Goal: Task Accomplishment & Management: Manage account settings

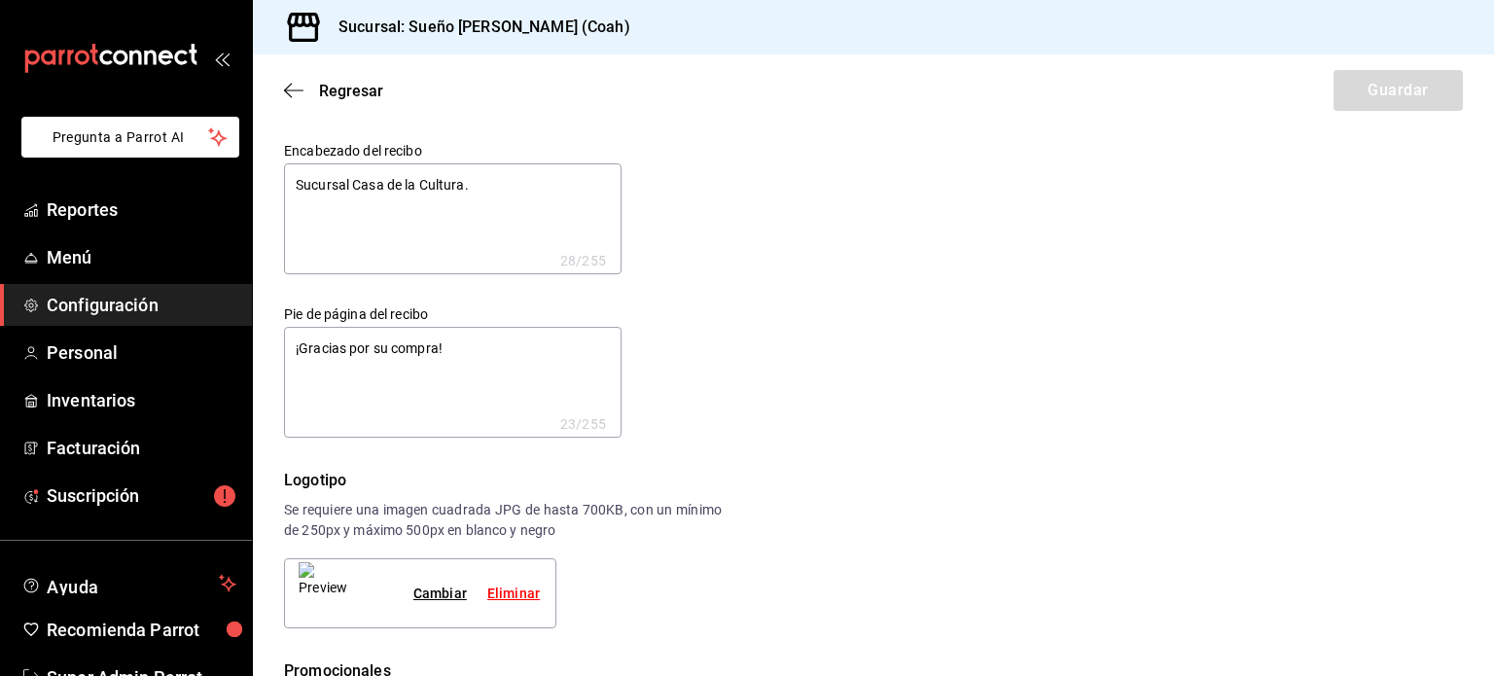
scroll to position [113, 0]
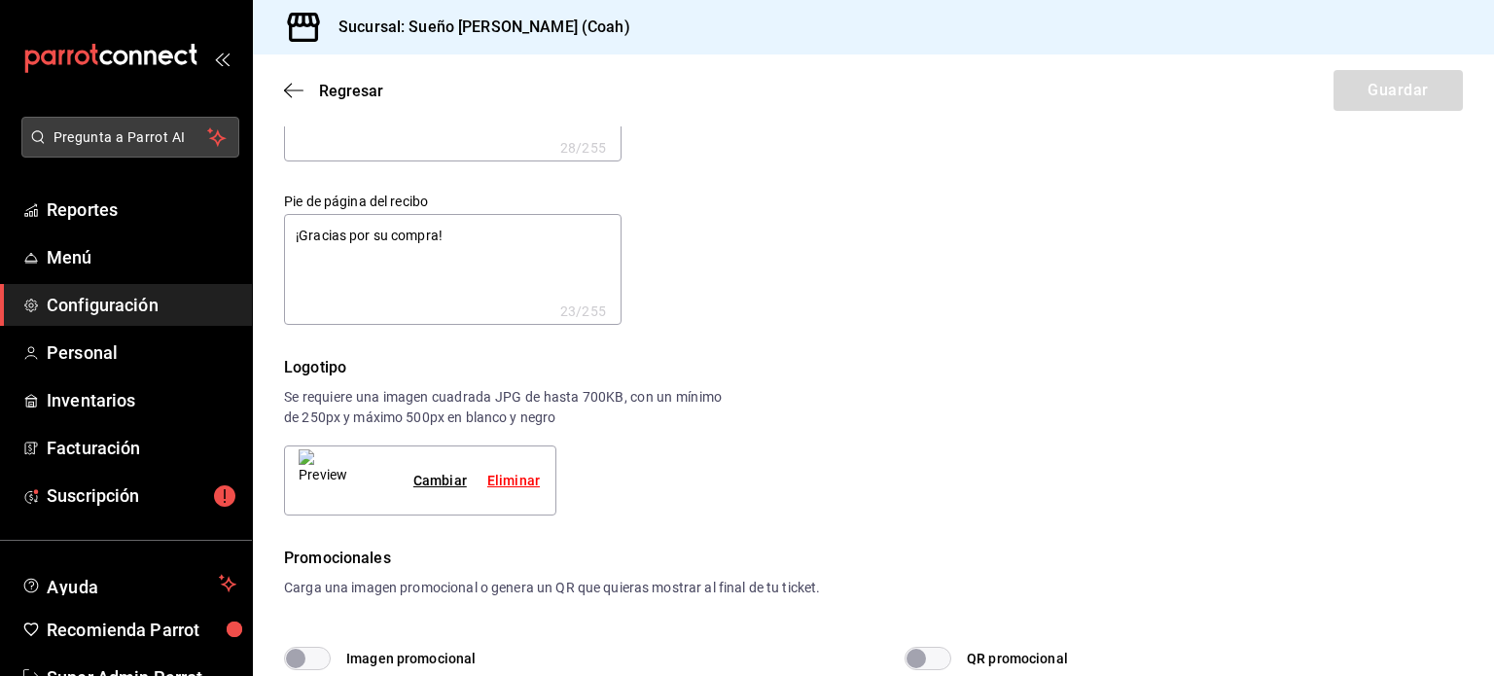
drag, startPoint x: 0, startPoint y: 0, endPoint x: 163, endPoint y: 135, distance: 212.1
click at [163, 135] on span "Pregunta a Parrot AI" at bounding box center [130, 137] width 155 height 20
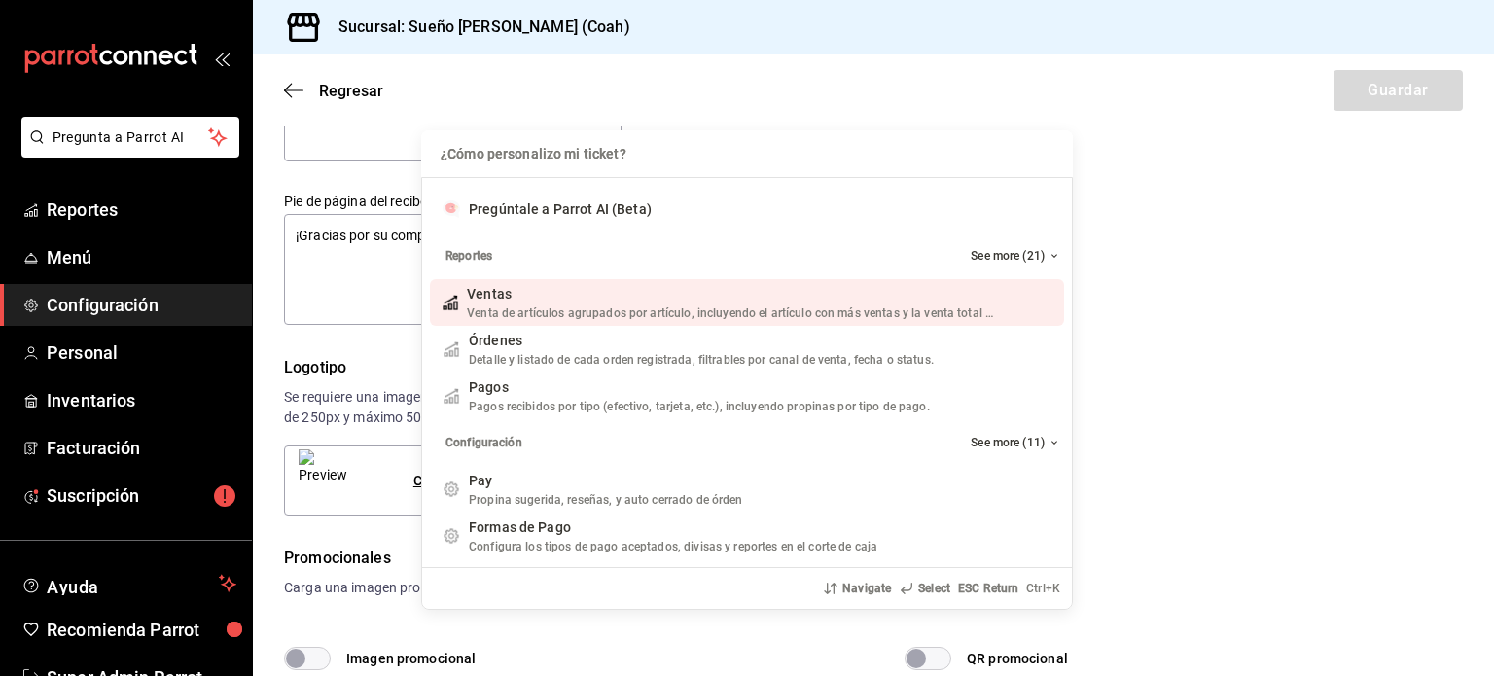
click at [729, 66] on div "¿Cómo personalizo mi ticket? ¿Cómo personalizo mi ticket? Pregúntale a Parrot A…" at bounding box center [747, 338] width 1494 height 676
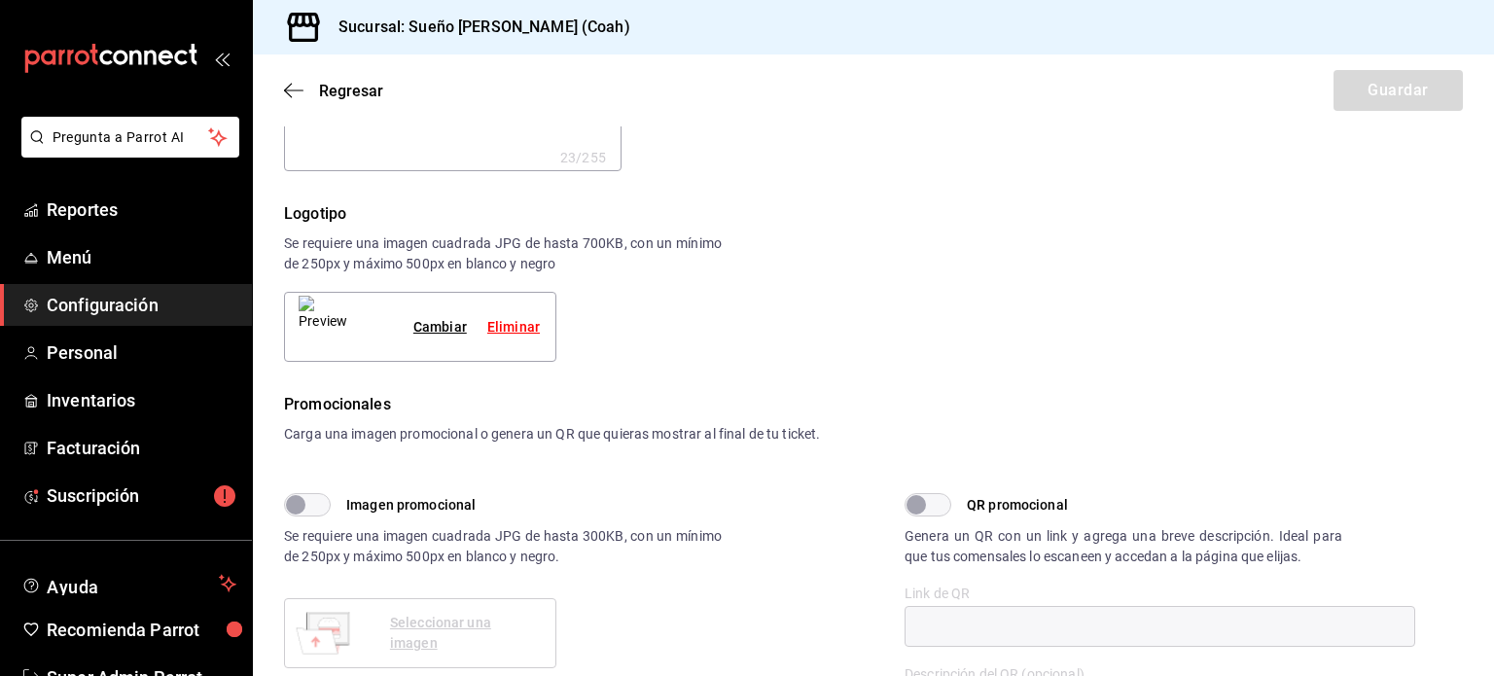
scroll to position [57, 0]
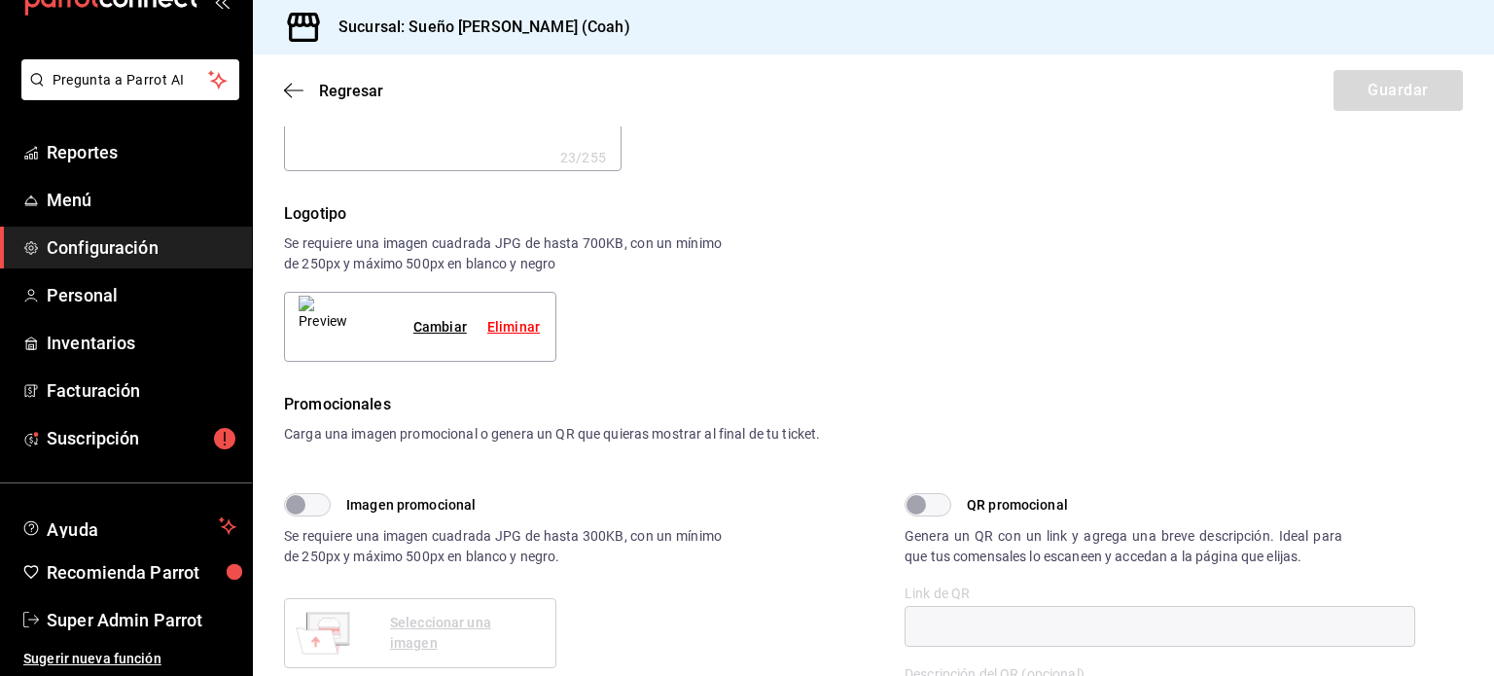
click at [89, 240] on span "Configuración" at bounding box center [142, 247] width 190 height 26
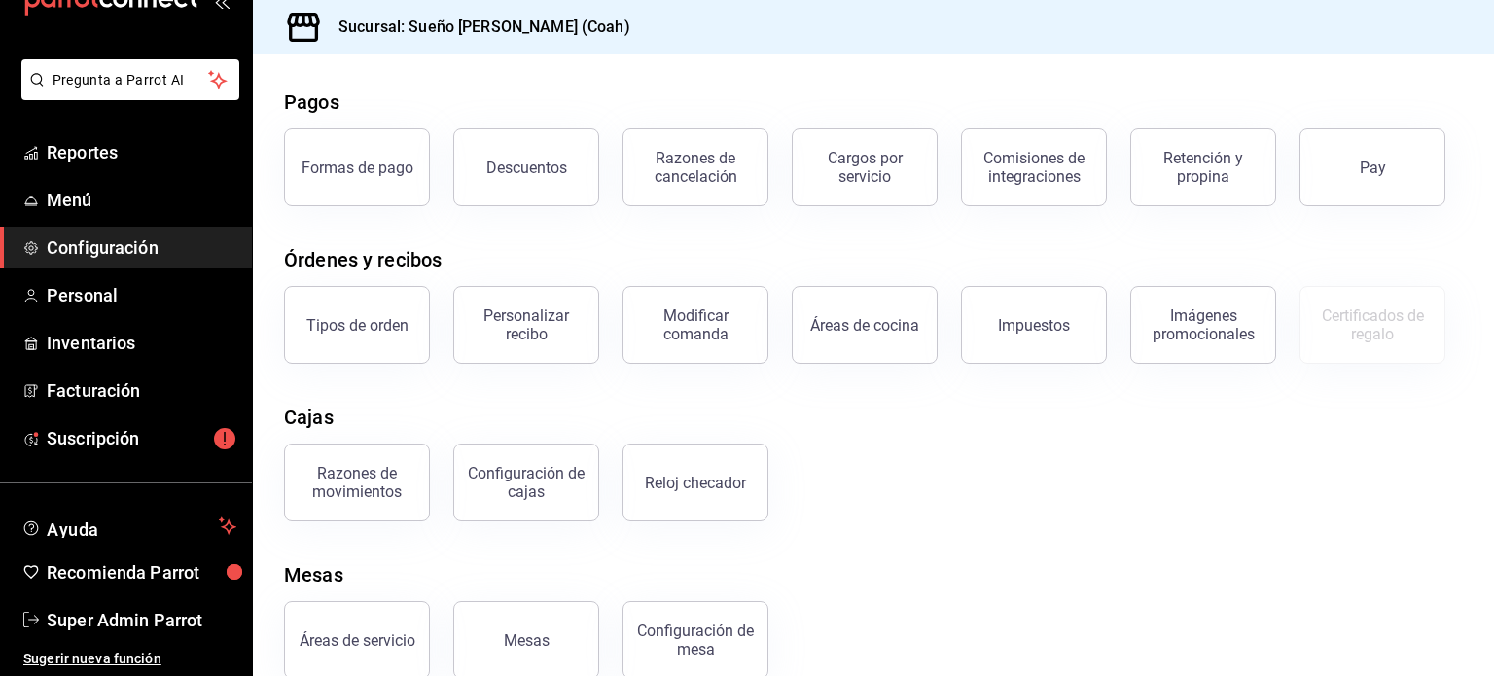
scroll to position [76, 0]
click at [669, 484] on div "Reloj checador" at bounding box center [695, 481] width 101 height 18
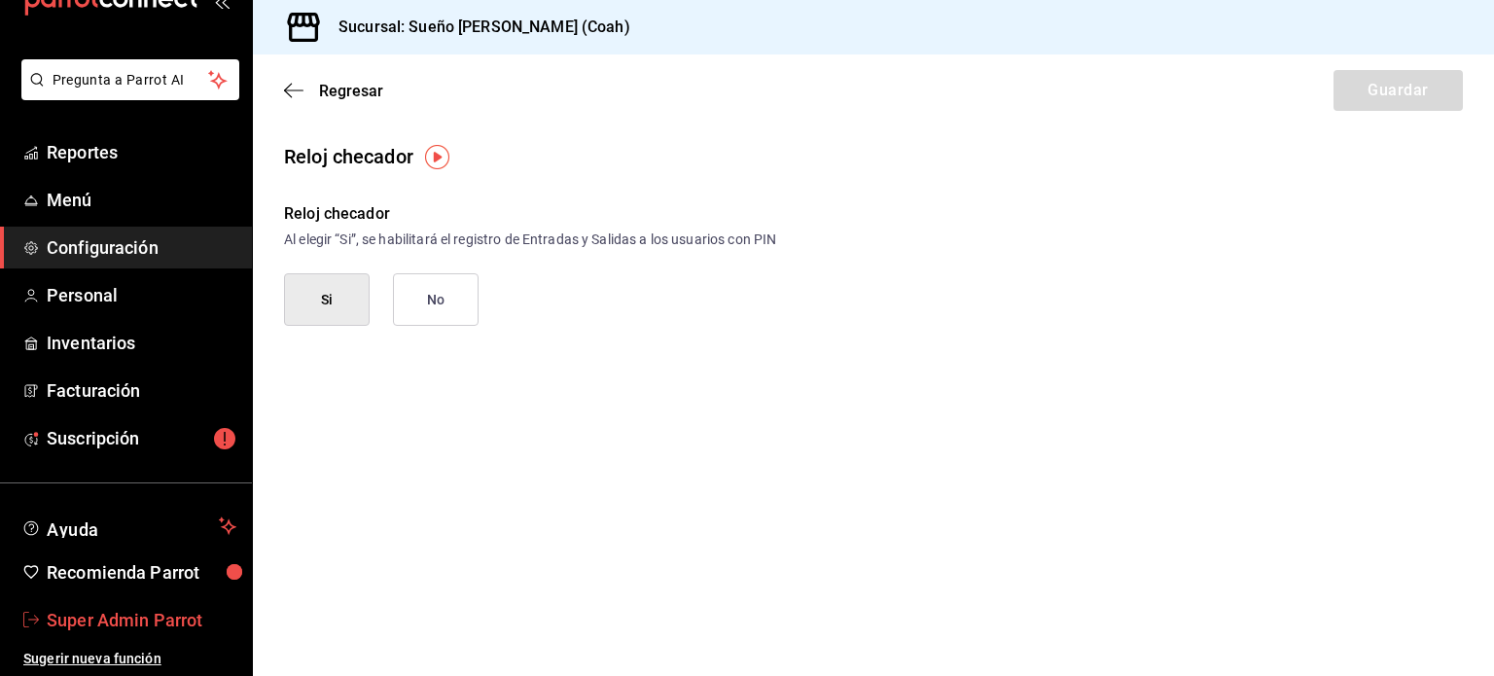
click at [142, 620] on span "Super Admin Parrot" at bounding box center [142, 620] width 190 height 26
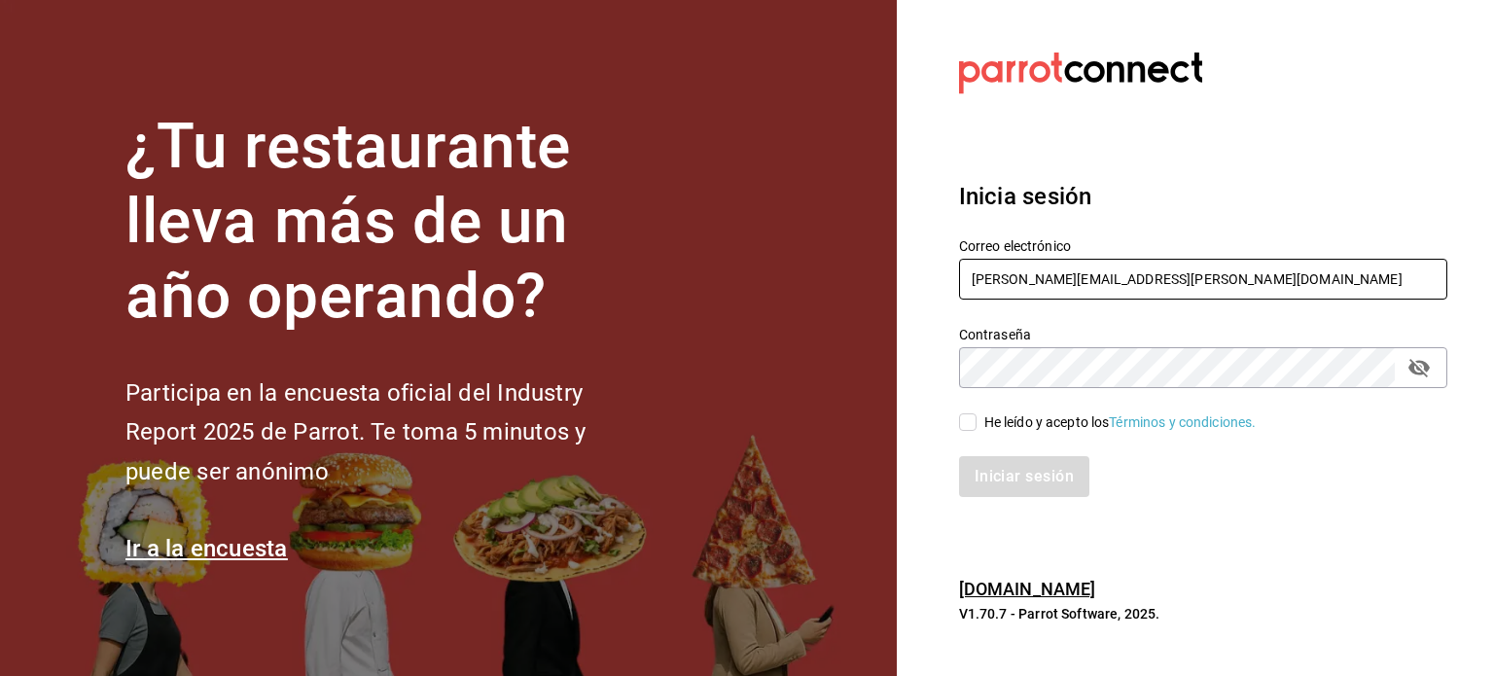
click at [1124, 287] on input "[PERSON_NAME][EMAIL_ADDRESS][PERSON_NAME][DOMAIN_NAME]" at bounding box center [1203, 279] width 488 height 41
paste input "cream@mty.com"
type input "cream@mty.com"
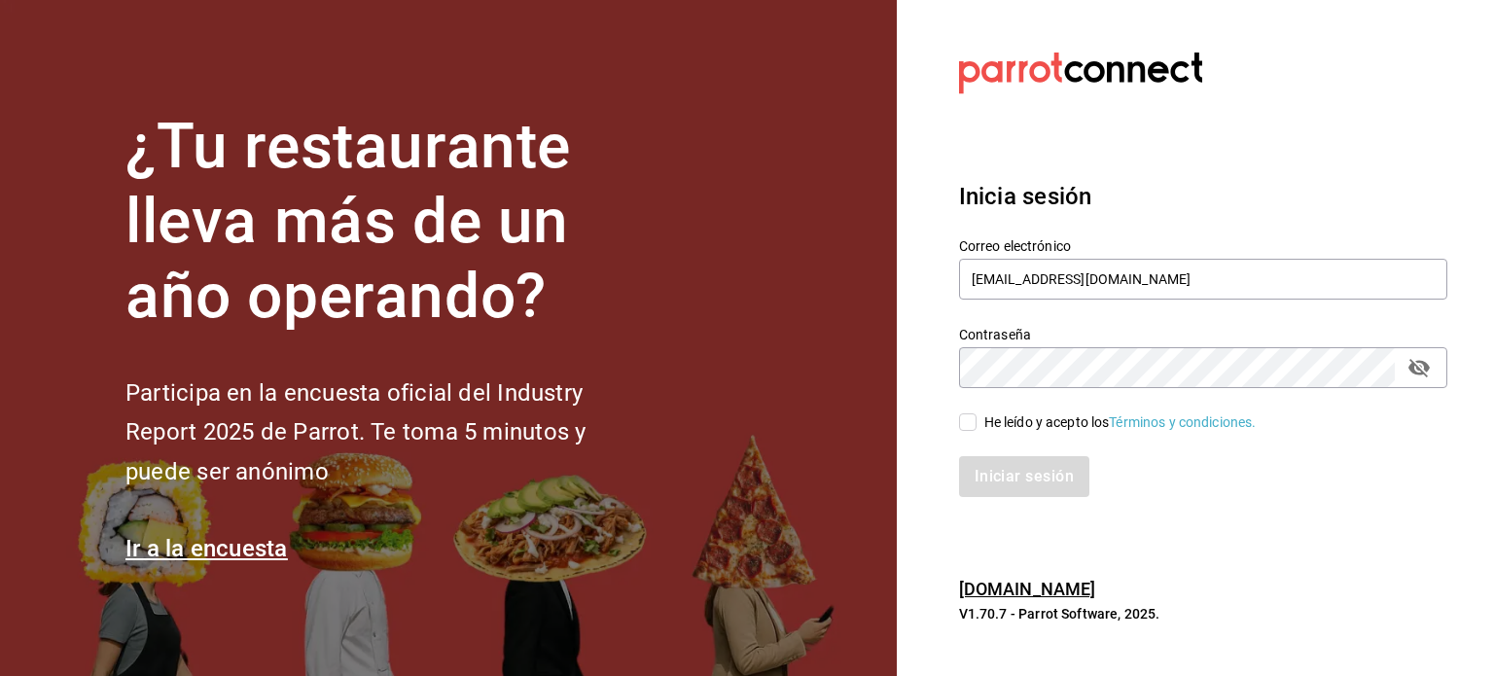
click at [992, 425] on div "He leído y acepto los Términos y condiciones." at bounding box center [1120, 422] width 272 height 20
click at [976, 425] on input "He leído y acepto los Términos y condiciones." at bounding box center [968, 422] width 18 height 18
checkbox input "true"
click at [1008, 456] on button "Iniciar sesión" at bounding box center [1025, 476] width 132 height 41
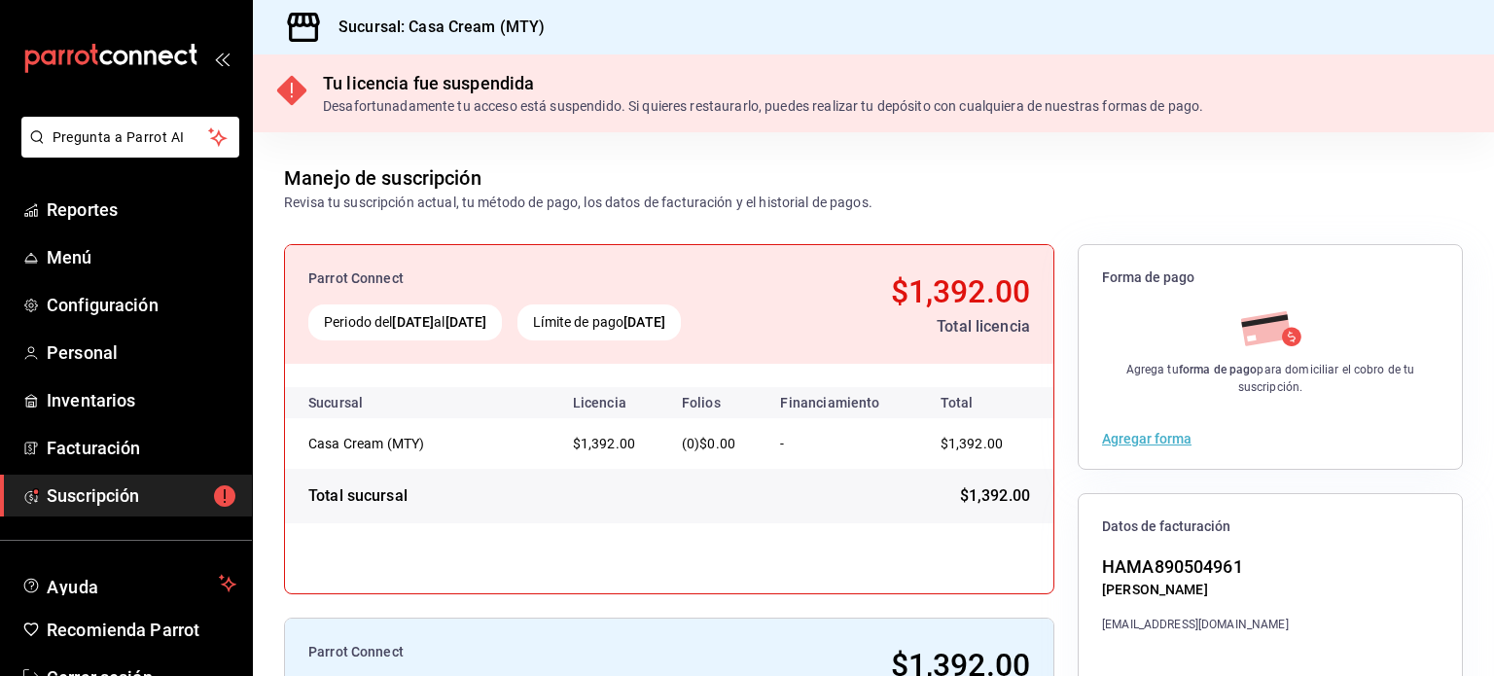
scroll to position [57, 0]
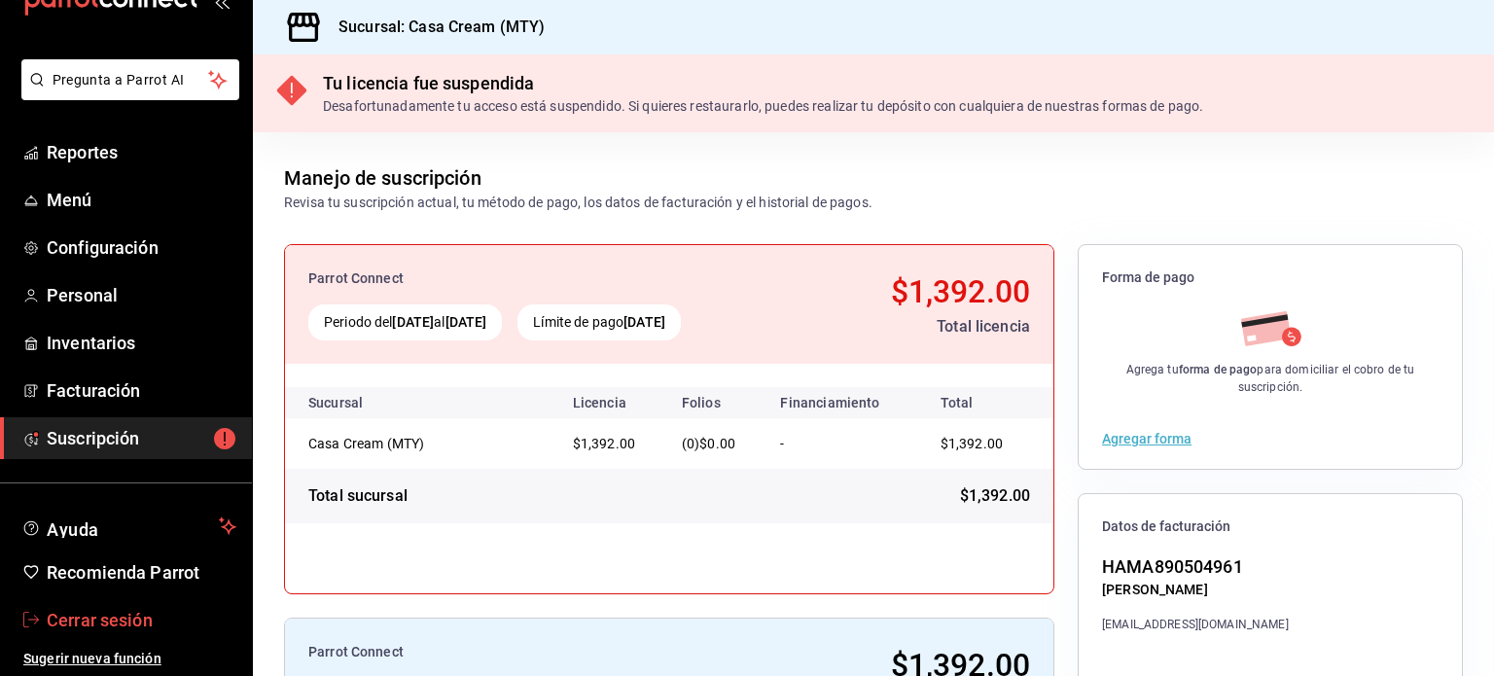
click at [116, 620] on span "Cerrar sesión" at bounding box center [142, 620] width 190 height 26
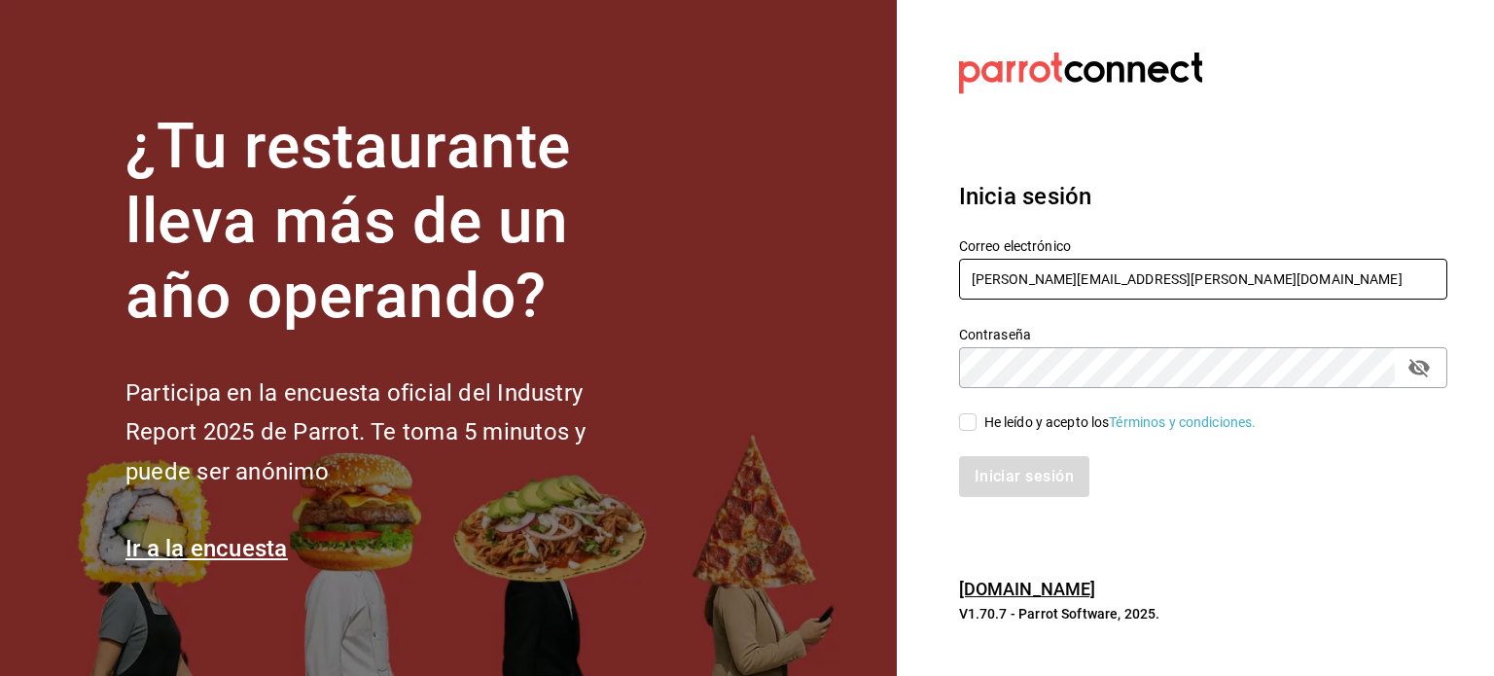
click at [1074, 287] on input "[PERSON_NAME][EMAIL_ADDRESS][PERSON_NAME][DOMAIN_NAME]" at bounding box center [1203, 279] width 488 height 41
paste input "casa@cream.com"
type input "casa@cream.com"
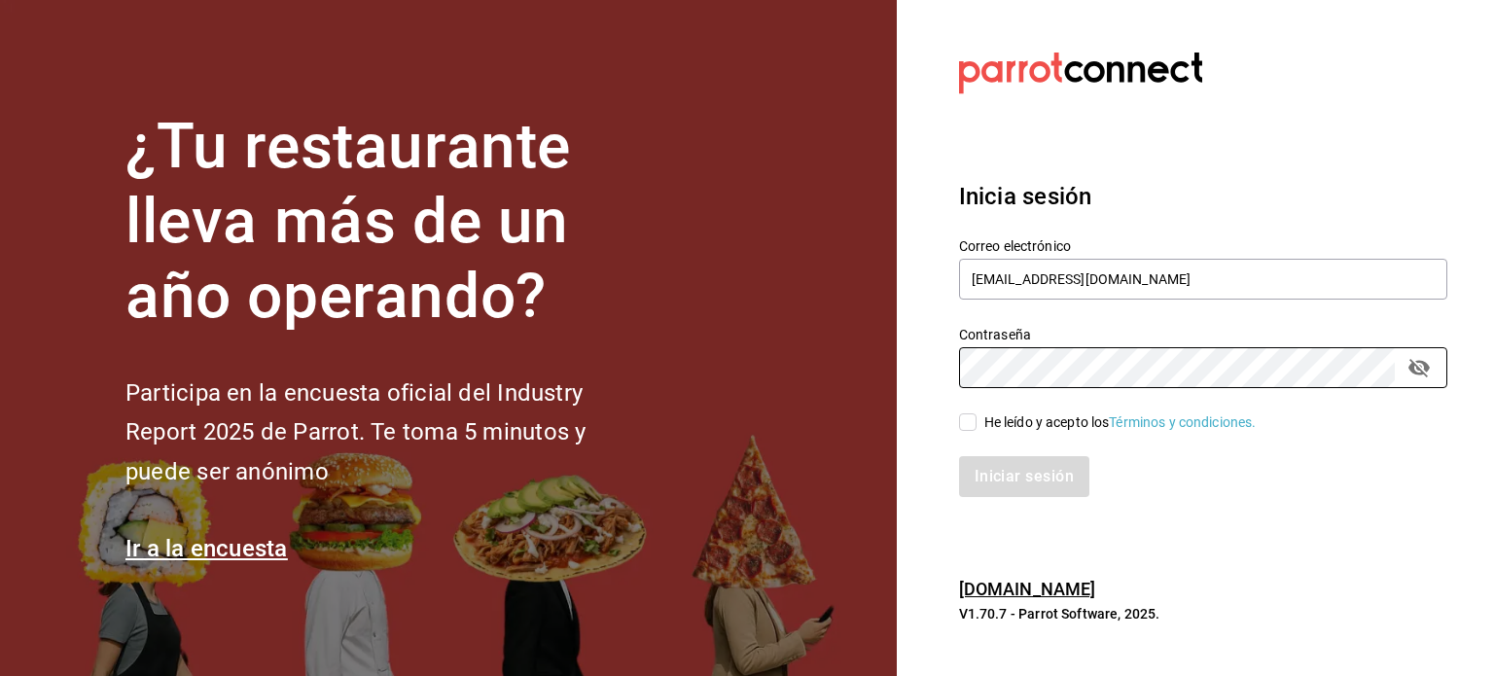
click at [1006, 427] on div "He leído y acepto los Términos y condiciones." at bounding box center [1120, 422] width 272 height 20
click at [976, 427] on input "He leído y acepto los Términos y condiciones." at bounding box center [968, 422] width 18 height 18
checkbox input "true"
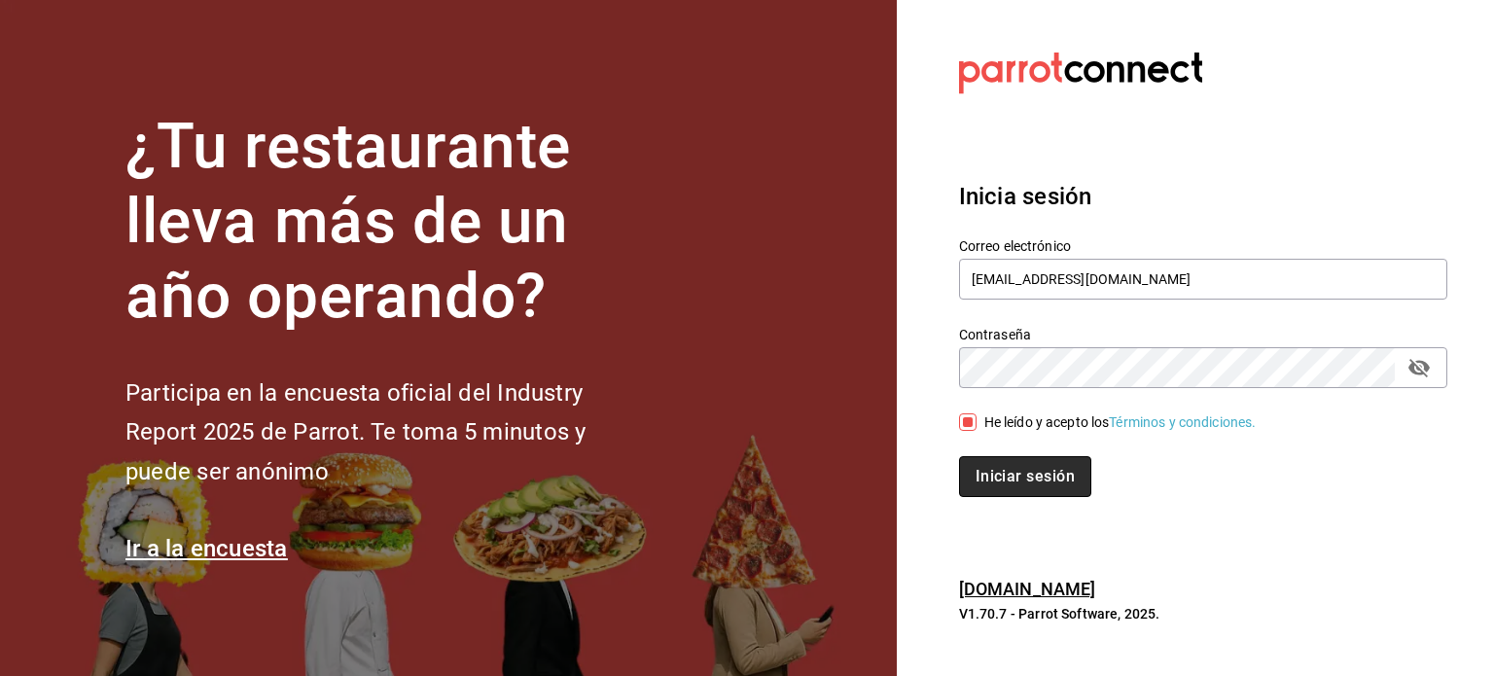
click at [1016, 460] on button "Iniciar sesión" at bounding box center [1025, 476] width 132 height 41
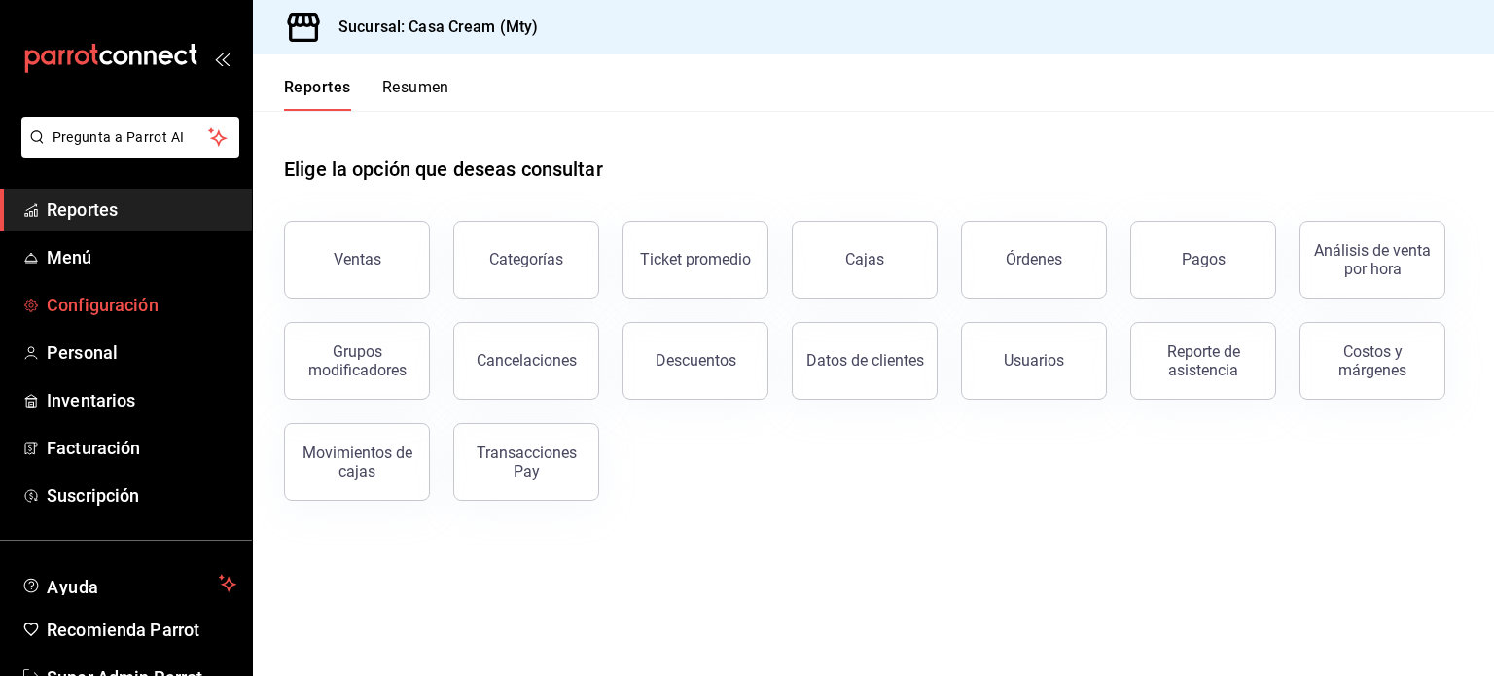
click at [130, 310] on span "Configuración" at bounding box center [142, 305] width 190 height 26
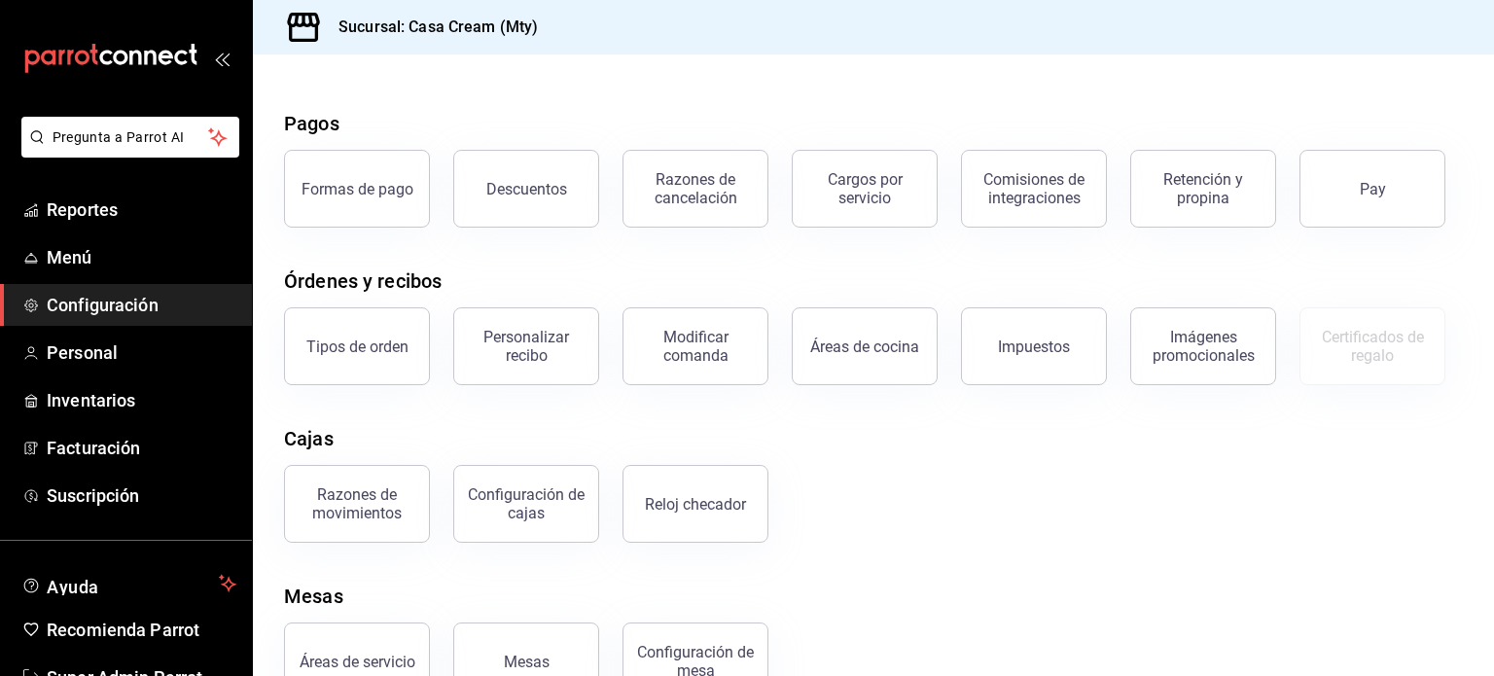
scroll to position [52, 0]
click at [562, 532] on button "Configuración de cajas" at bounding box center [526, 505] width 146 height 78
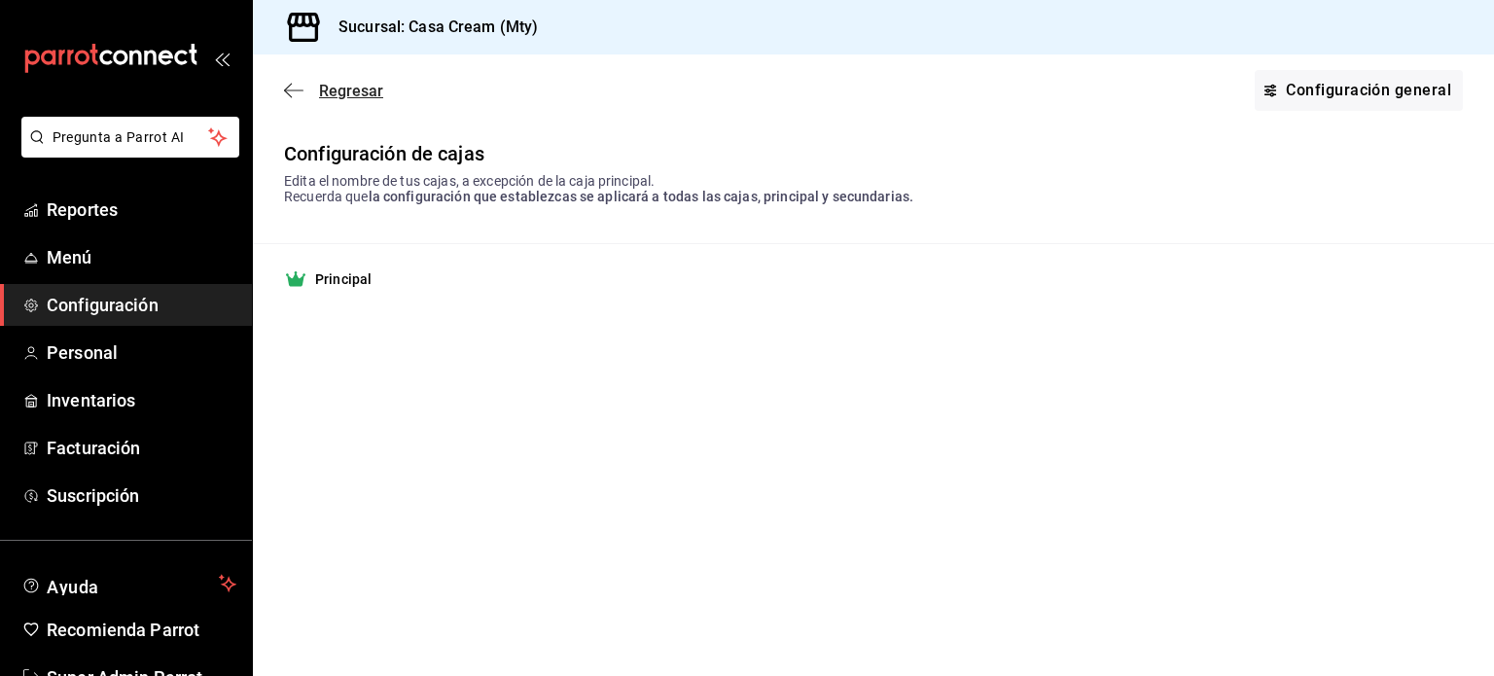
click at [289, 92] on icon "button" at bounding box center [293, 91] width 19 height 18
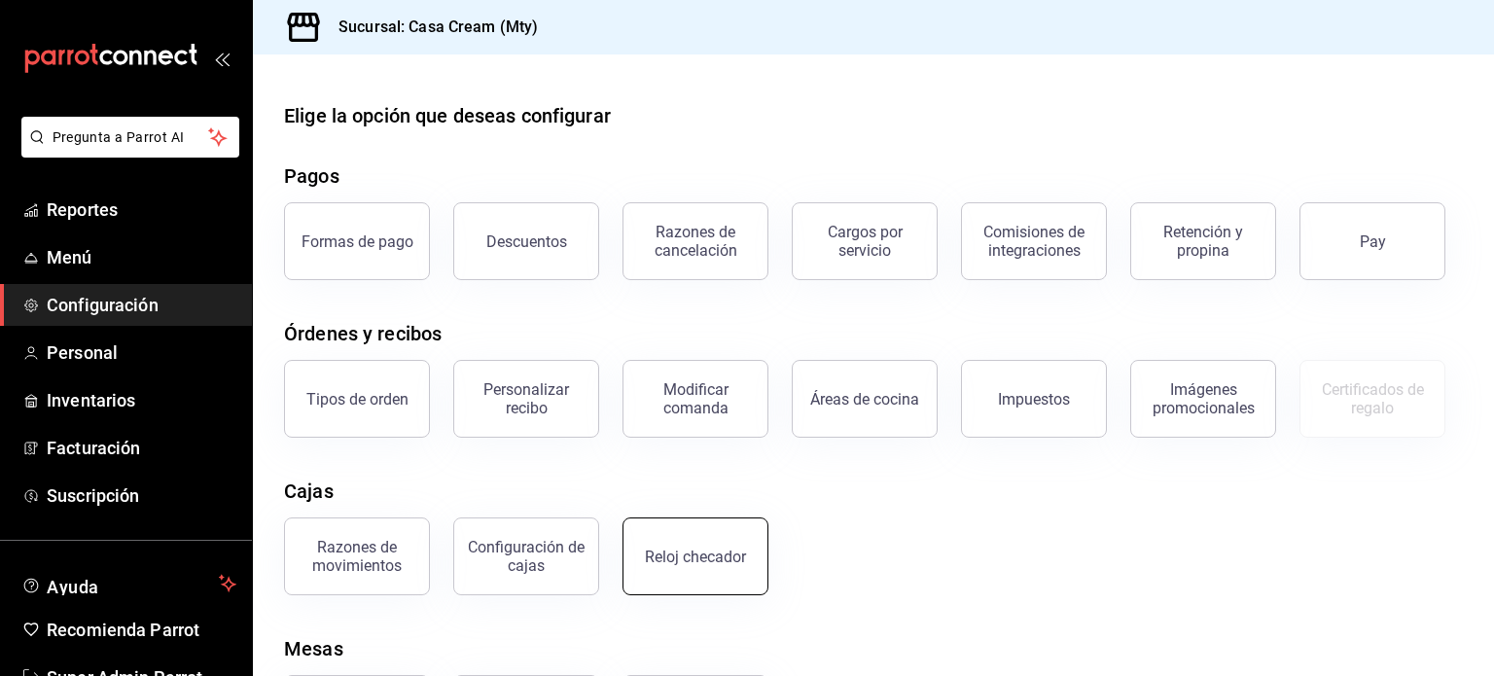
drag, startPoint x: 628, startPoint y: 509, endPoint x: 642, endPoint y: 524, distance: 20.7
click at [642, 524] on div "Reloj checador" at bounding box center [683, 544] width 169 height 101
click at [642, 524] on button "Reloj checador" at bounding box center [695, 556] width 146 height 78
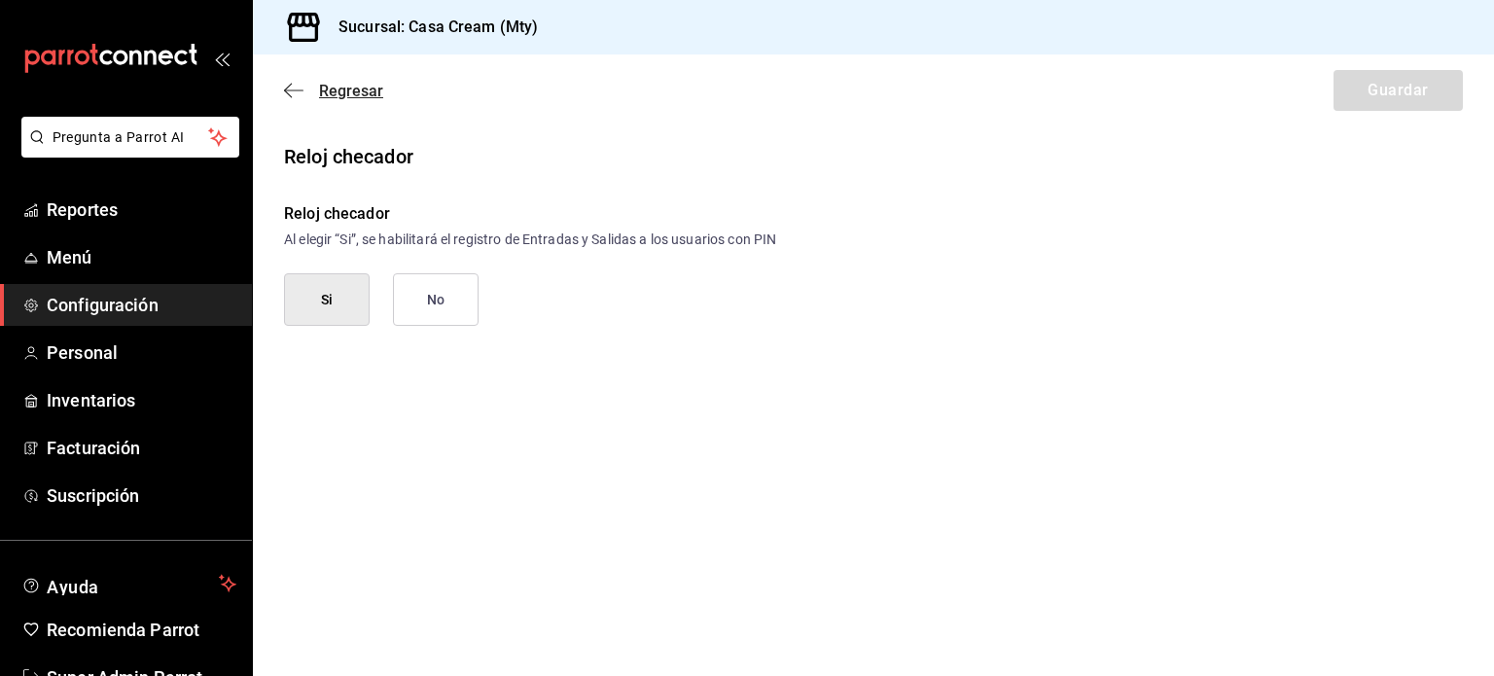
click at [287, 88] on icon "button" at bounding box center [288, 91] width 8 height 15
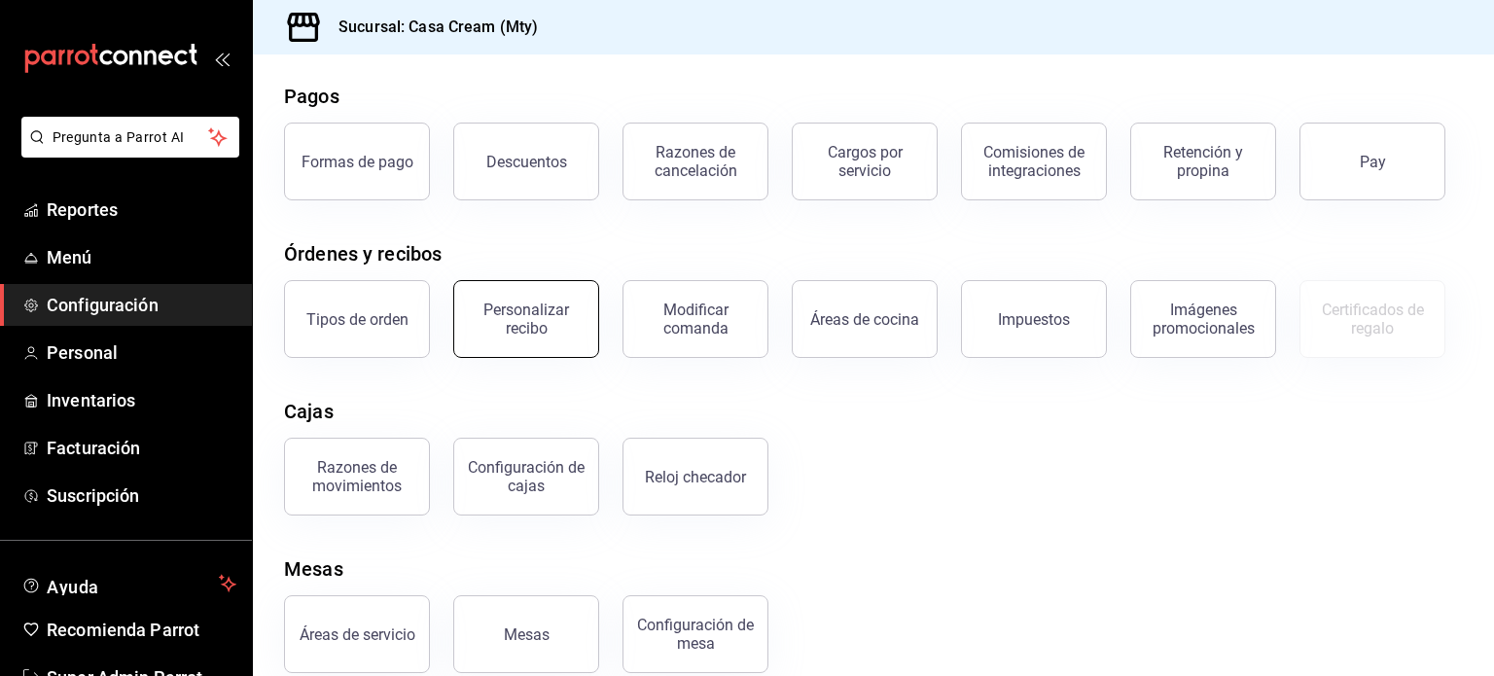
scroll to position [108, 0]
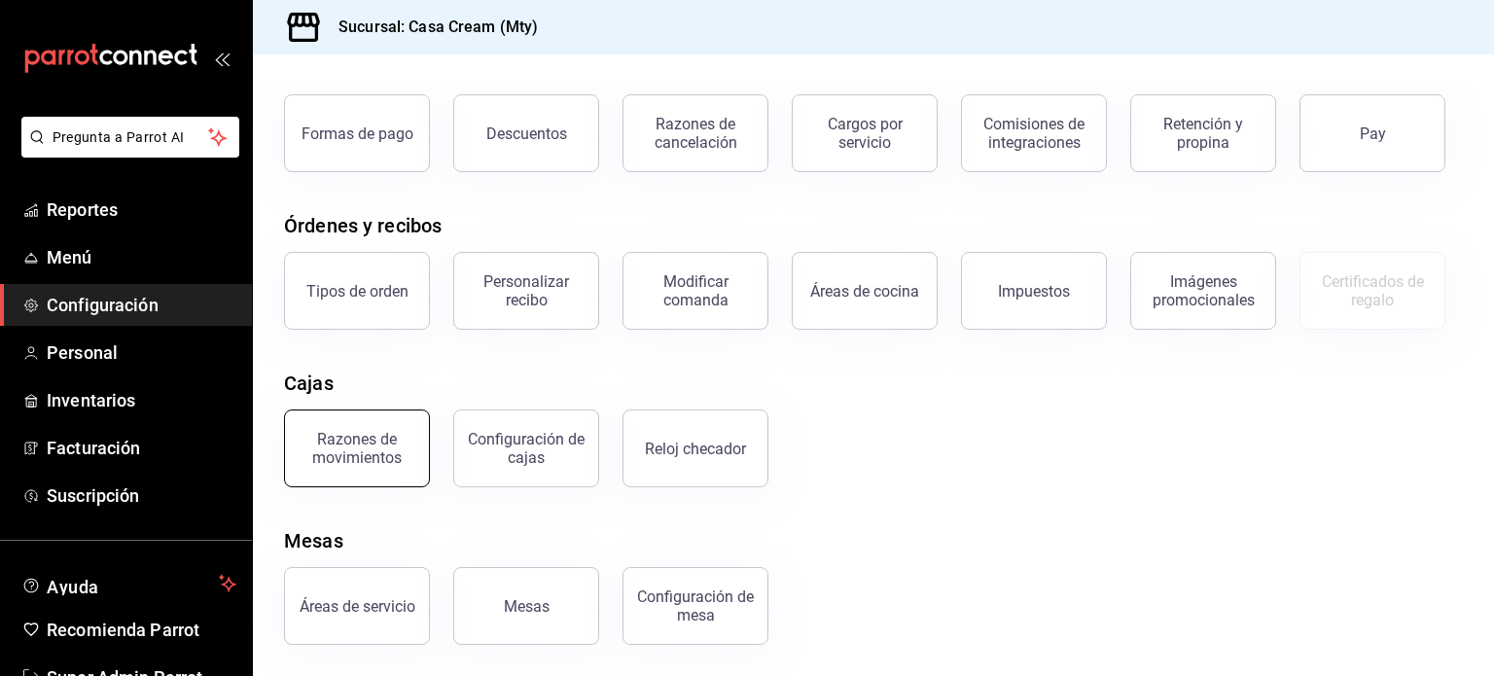
click at [297, 481] on button "Razones de movimientos" at bounding box center [357, 448] width 146 height 78
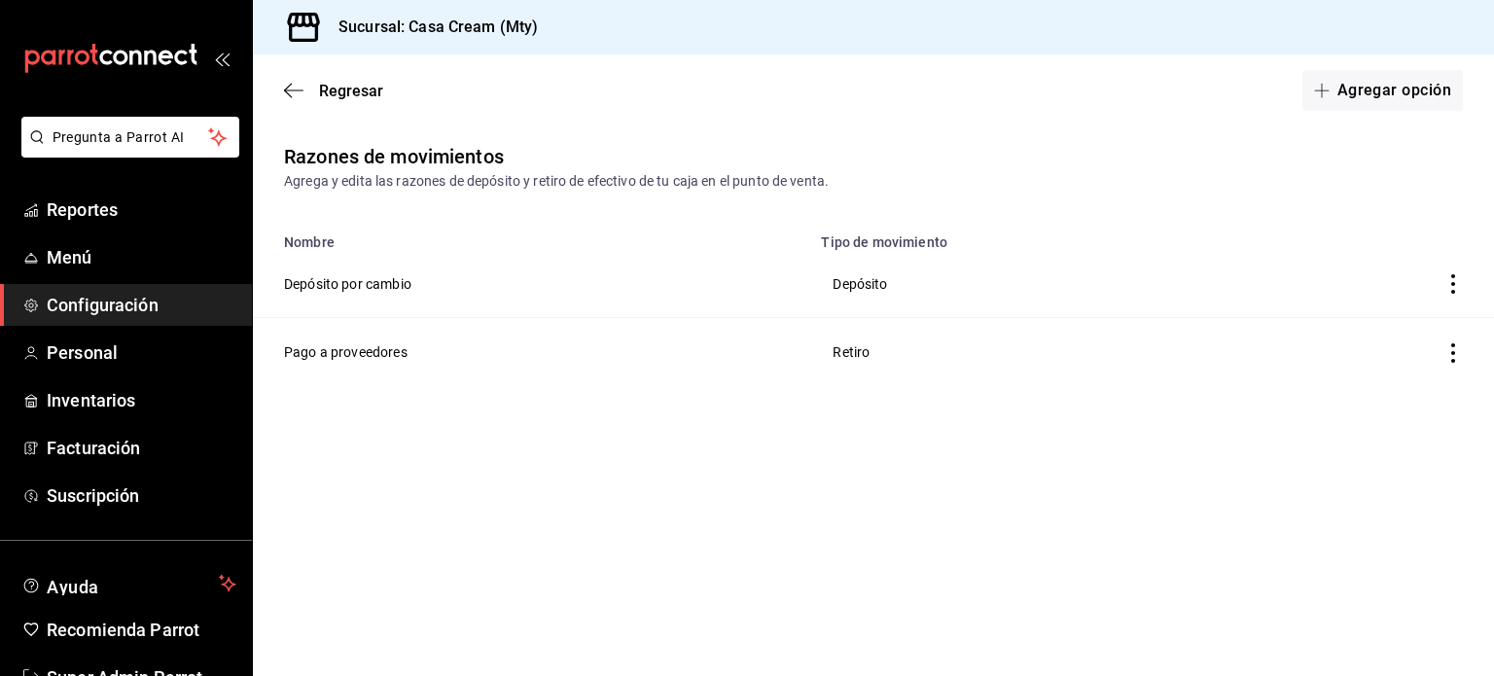
click at [287, 100] on div "Regresar Agregar opción" at bounding box center [873, 90] width 1241 height 72
click at [288, 89] on icon "button" at bounding box center [293, 91] width 19 height 18
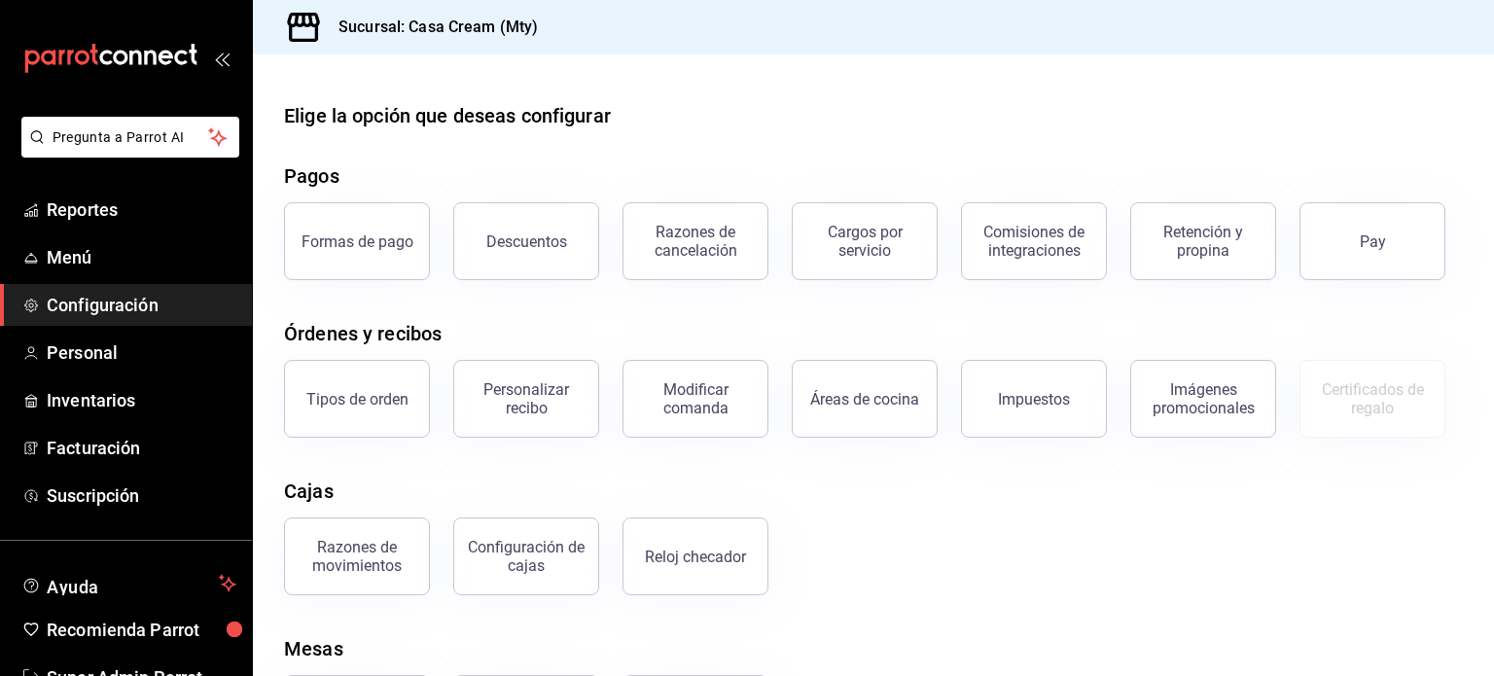
scroll to position [57, 0]
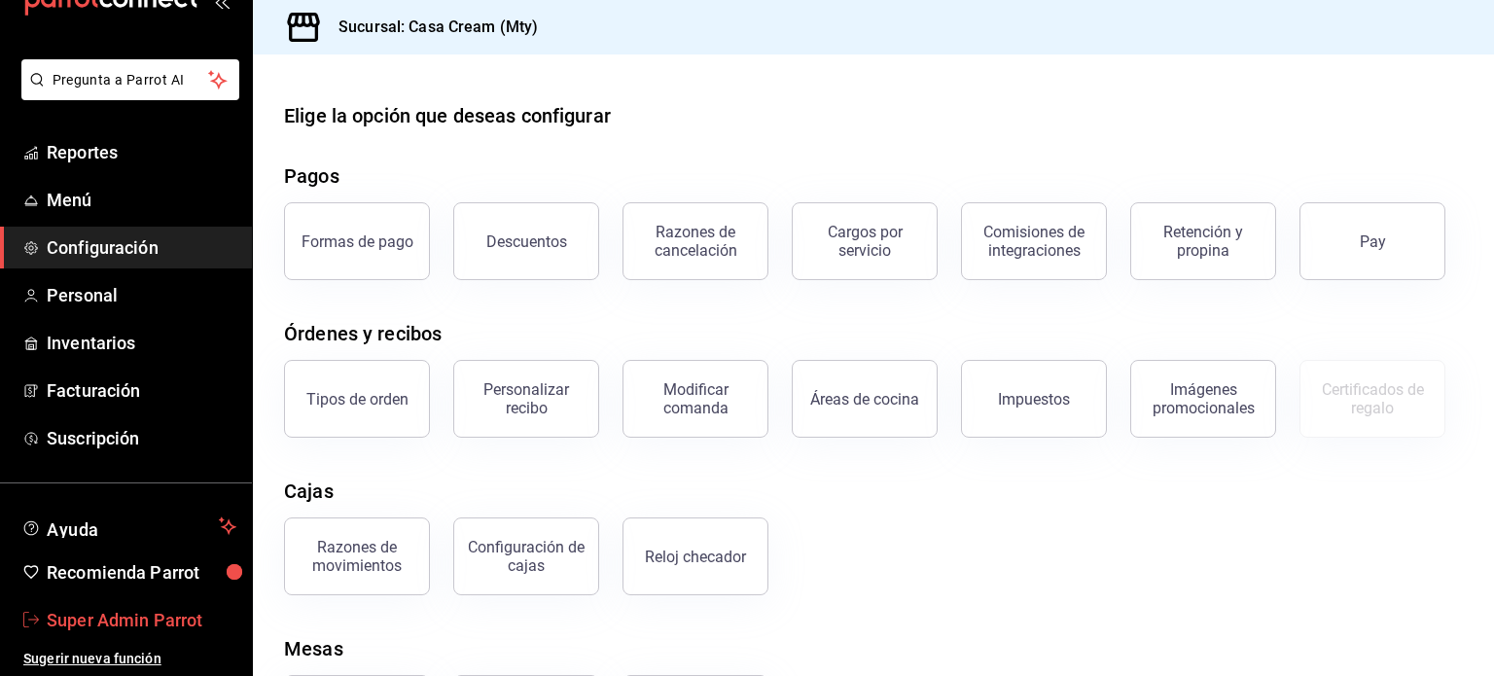
click at [113, 624] on span "Super Admin Parrot" at bounding box center [142, 620] width 190 height 26
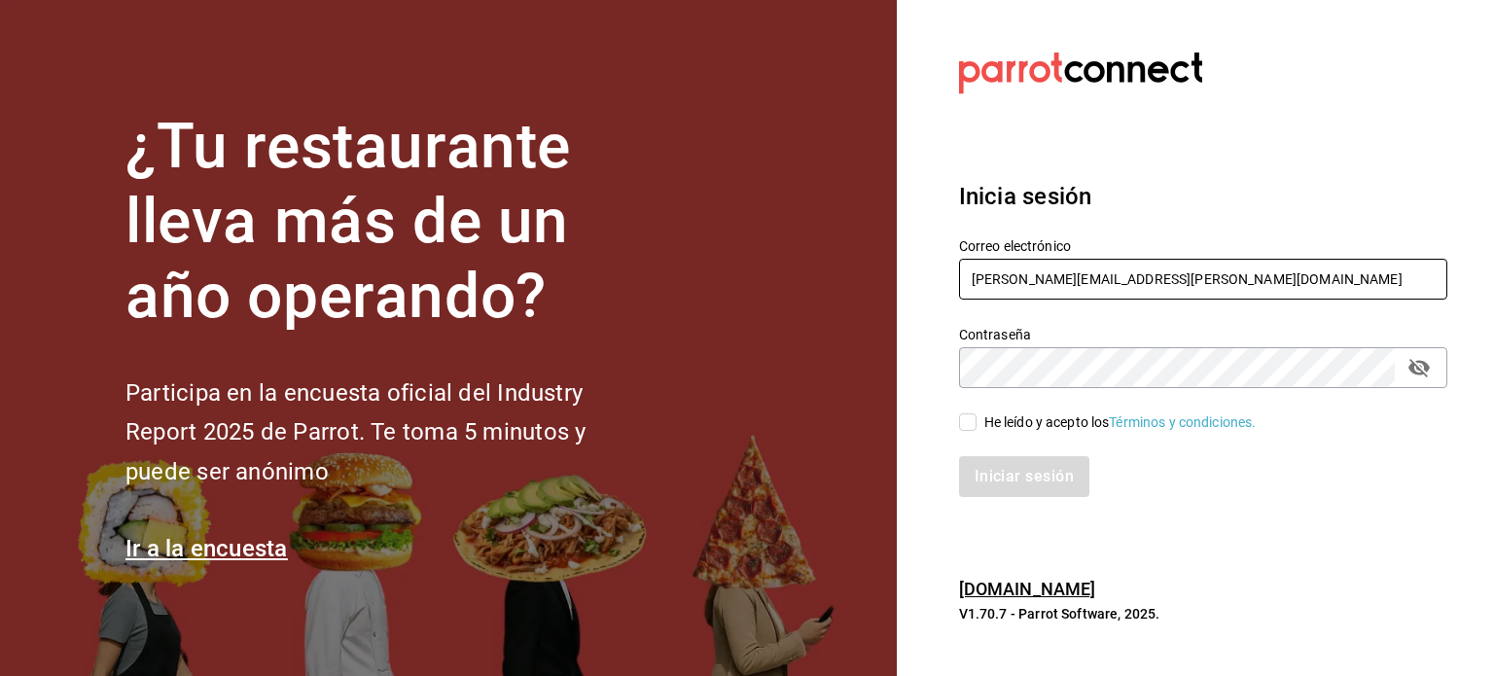
click at [1101, 289] on input "[PERSON_NAME][EMAIL_ADDRESS][PERSON_NAME][DOMAIN_NAME]" at bounding box center [1203, 279] width 488 height 41
paste input "cream@centrito.com"
type input "cream@centrito.com"
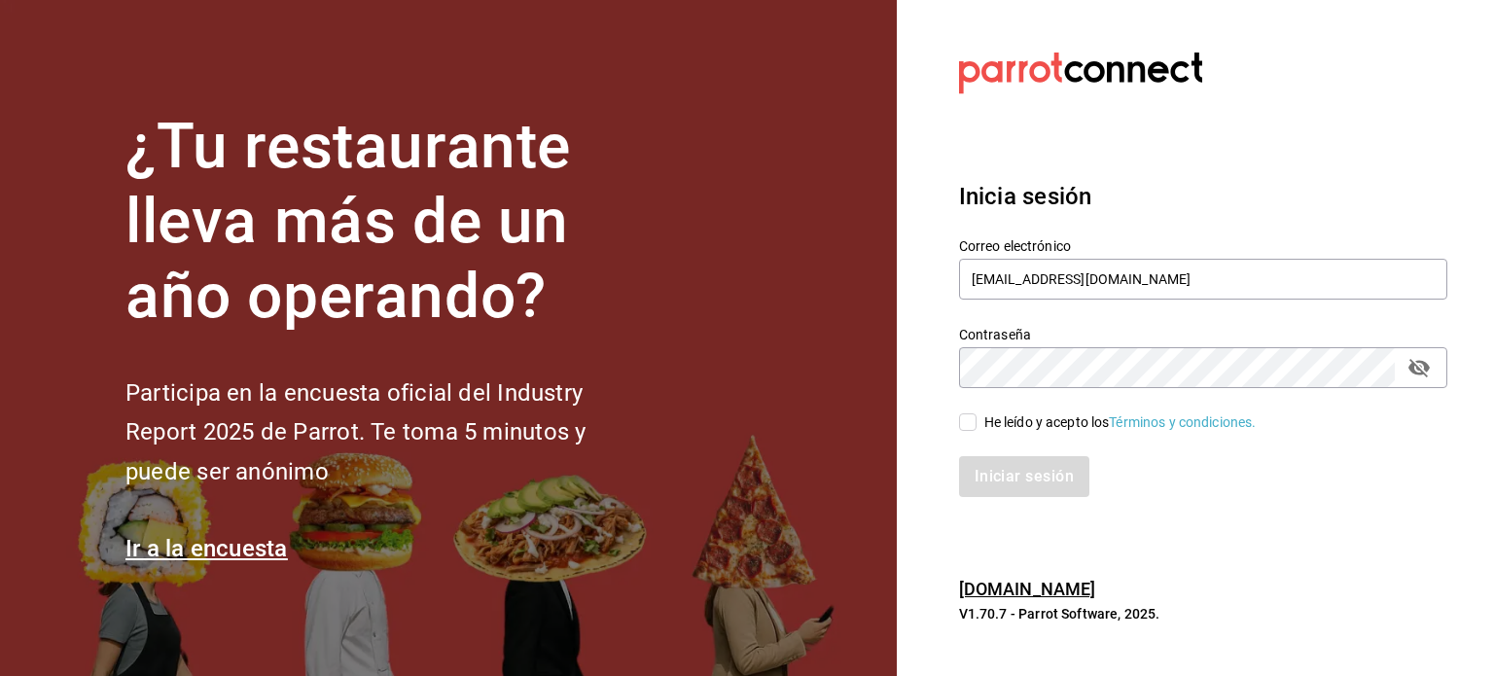
click at [1026, 419] on div "He leído y acepto los Términos y condiciones." at bounding box center [1120, 422] width 272 height 20
click at [976, 419] on input "He leído y acepto los Términos y condiciones." at bounding box center [968, 422] width 18 height 18
checkbox input "true"
click at [1015, 477] on button "Iniciar sesión" at bounding box center [1025, 476] width 132 height 41
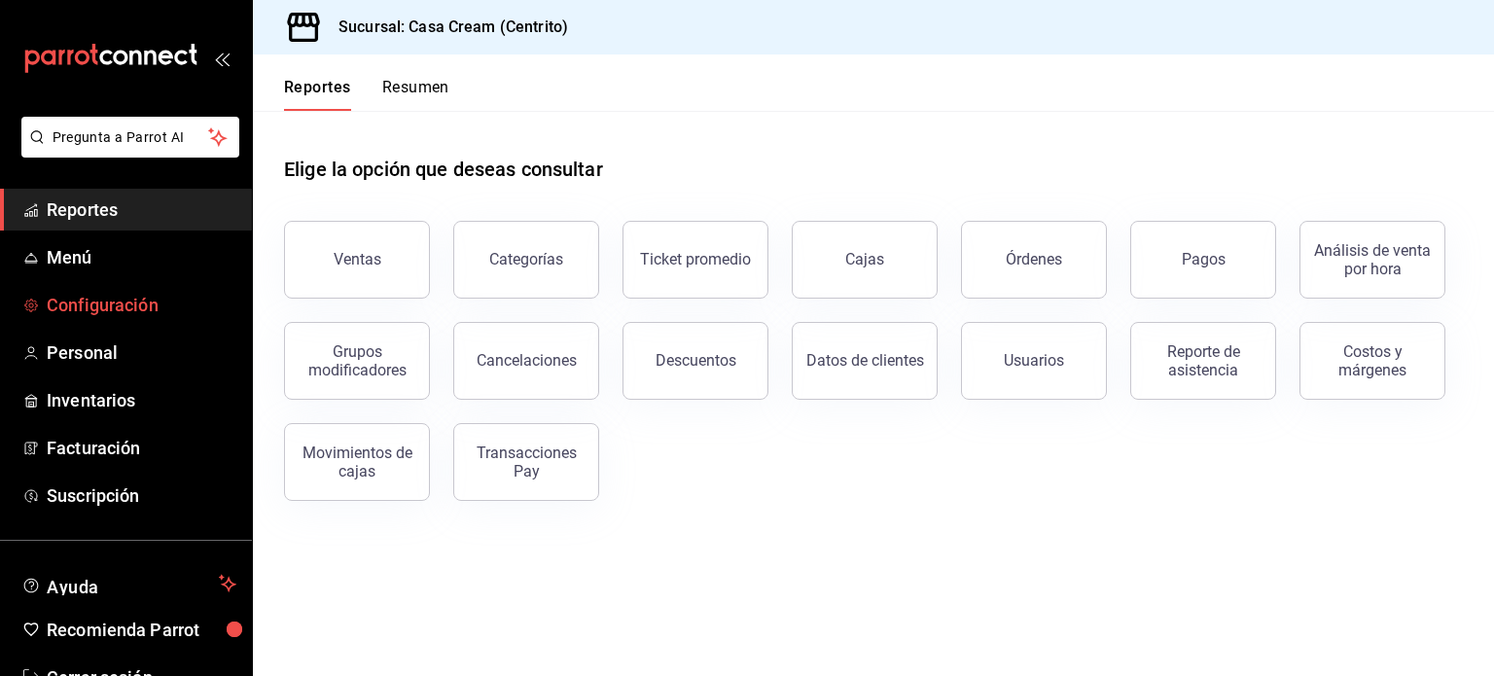
click at [121, 318] on link "Configuración" at bounding box center [126, 305] width 252 height 42
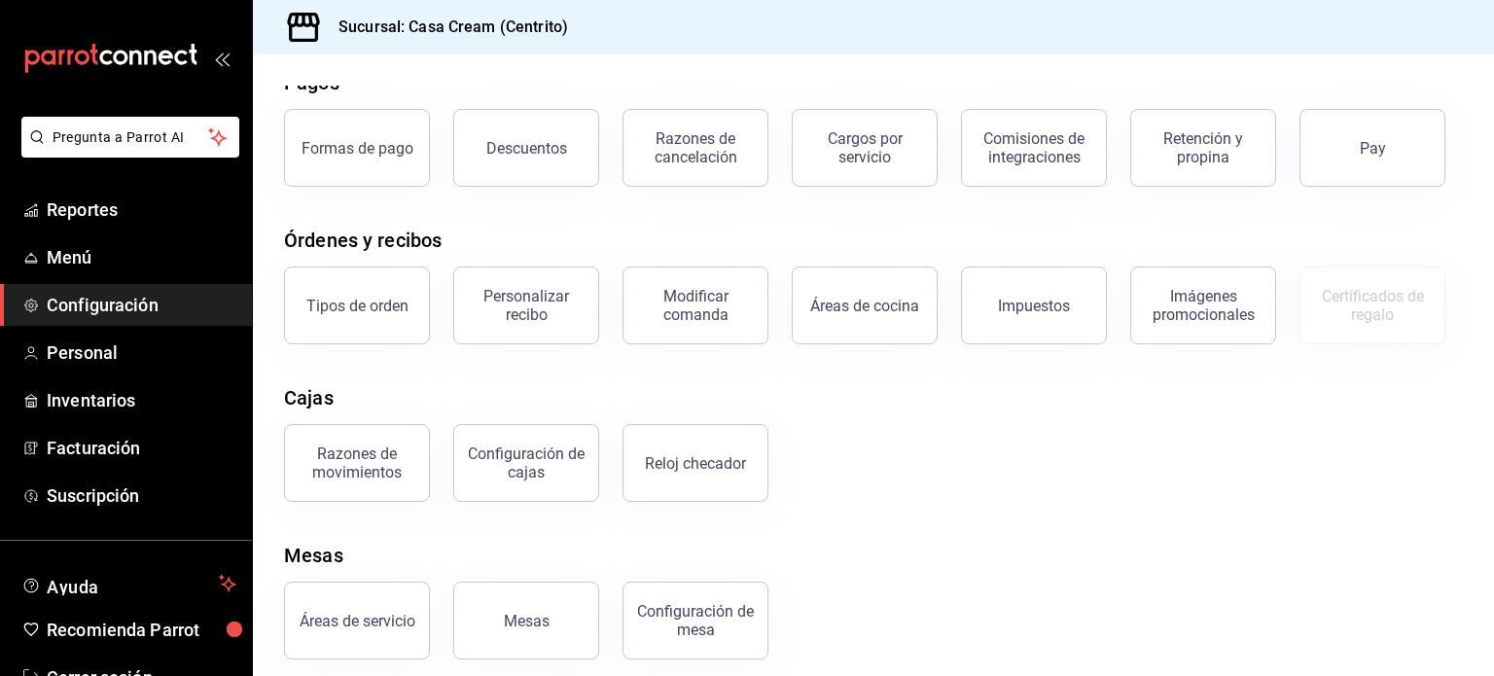
scroll to position [108, 0]
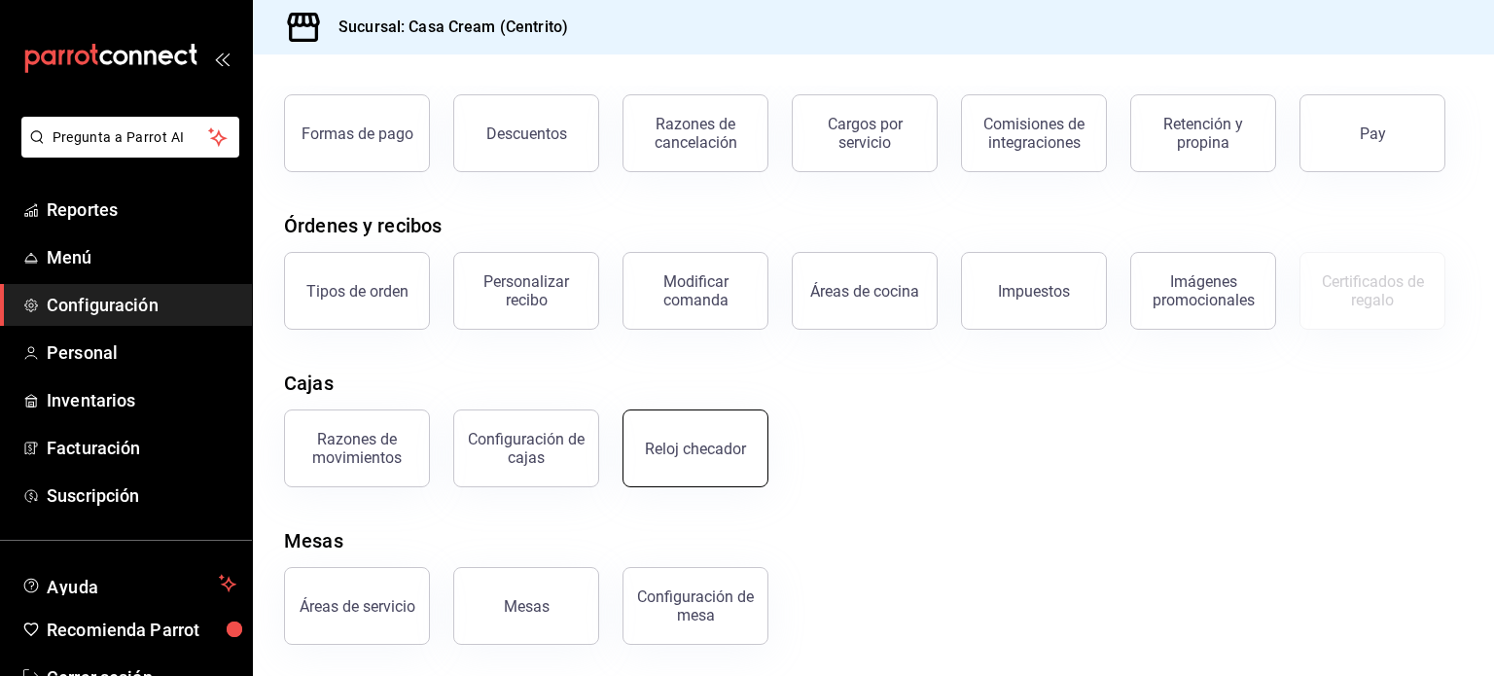
click at [703, 451] on div "Reloj checador" at bounding box center [695, 449] width 101 height 18
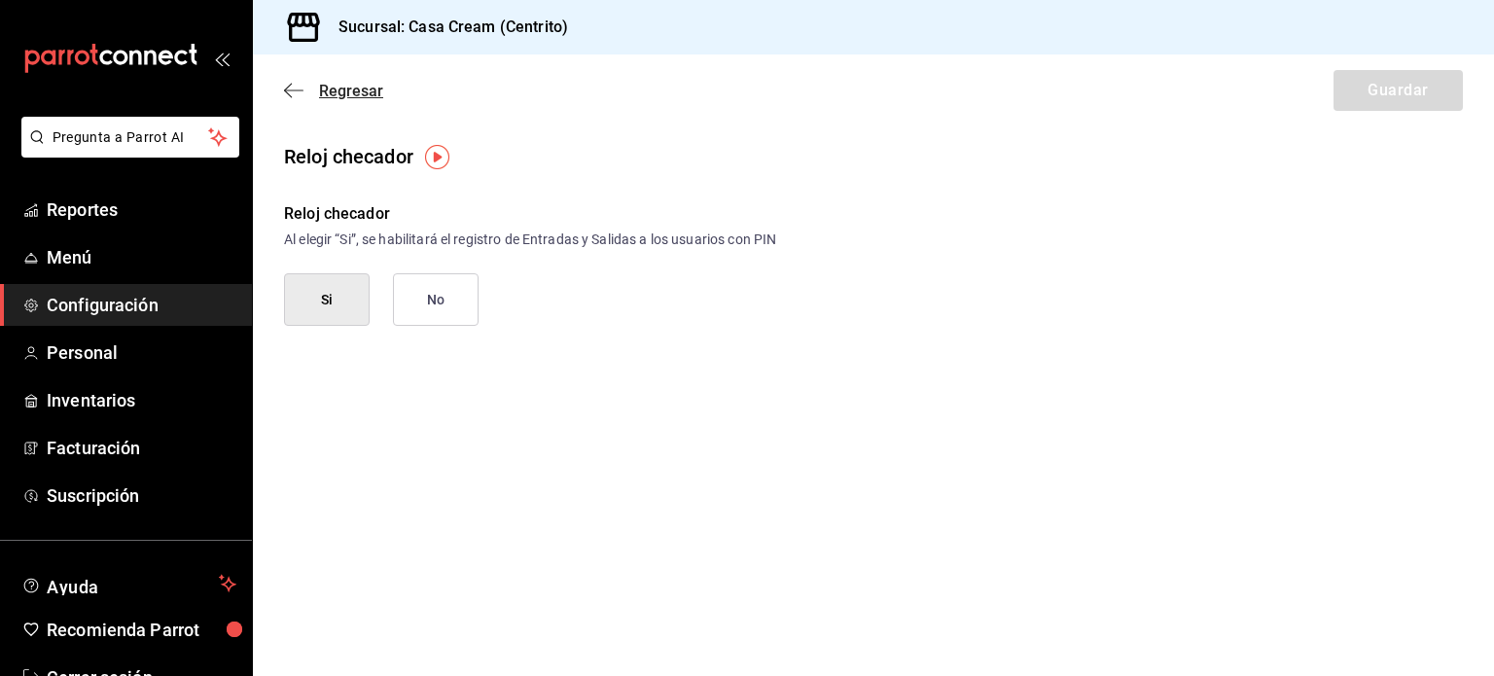
click at [287, 90] on icon "button" at bounding box center [293, 89] width 19 height 1
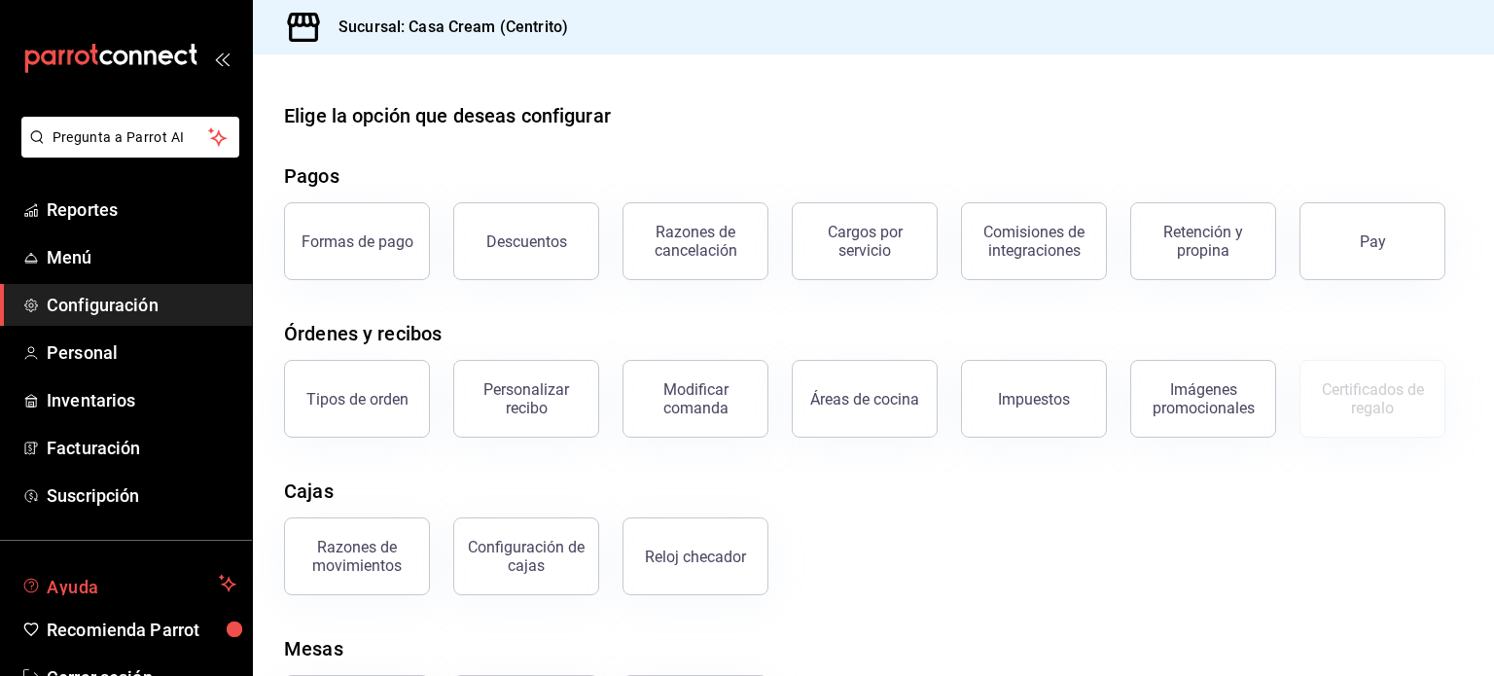
scroll to position [57, 0]
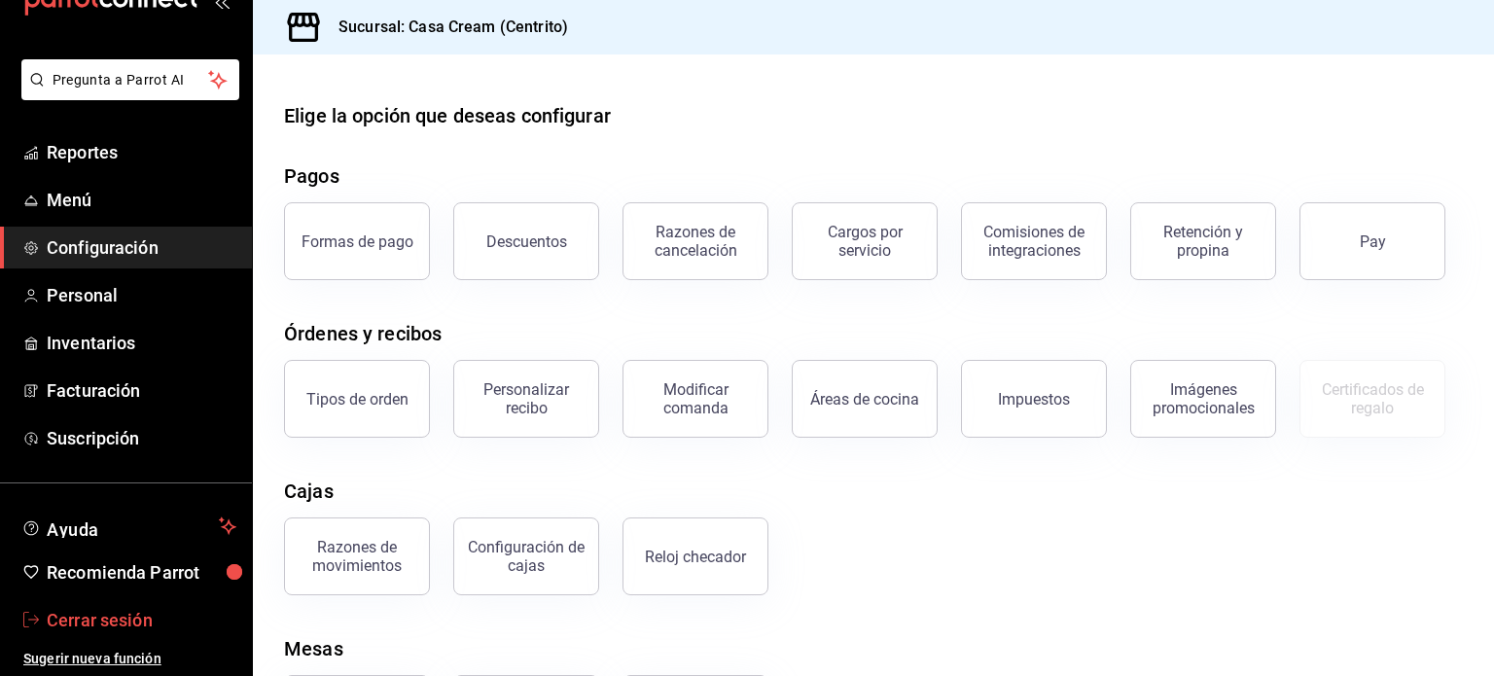
click at [118, 614] on span "Cerrar sesión" at bounding box center [142, 620] width 190 height 26
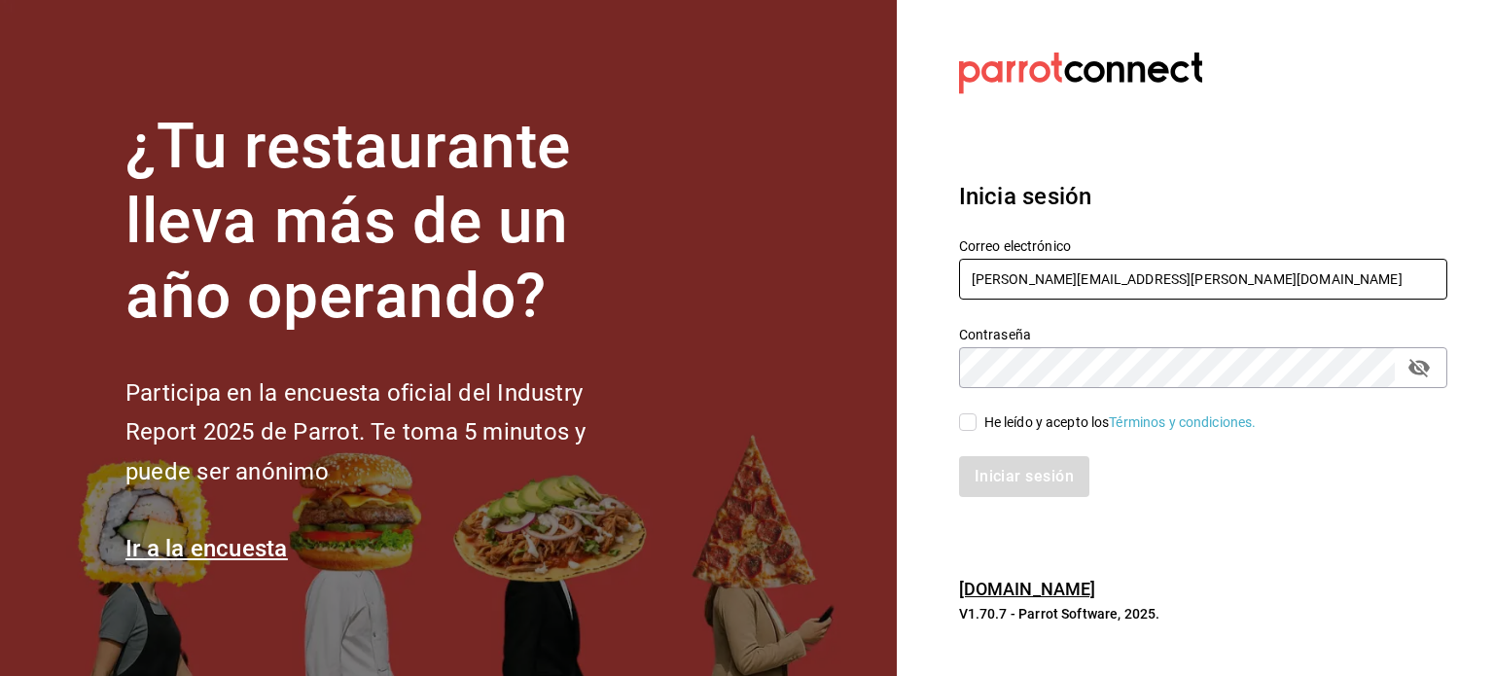
click at [1139, 269] on input "[PERSON_NAME][EMAIL_ADDRESS][PERSON_NAME][DOMAIN_NAME]" at bounding box center [1203, 279] width 488 height 41
paste input "casa@cream.com"
type input "casa@cream.com"
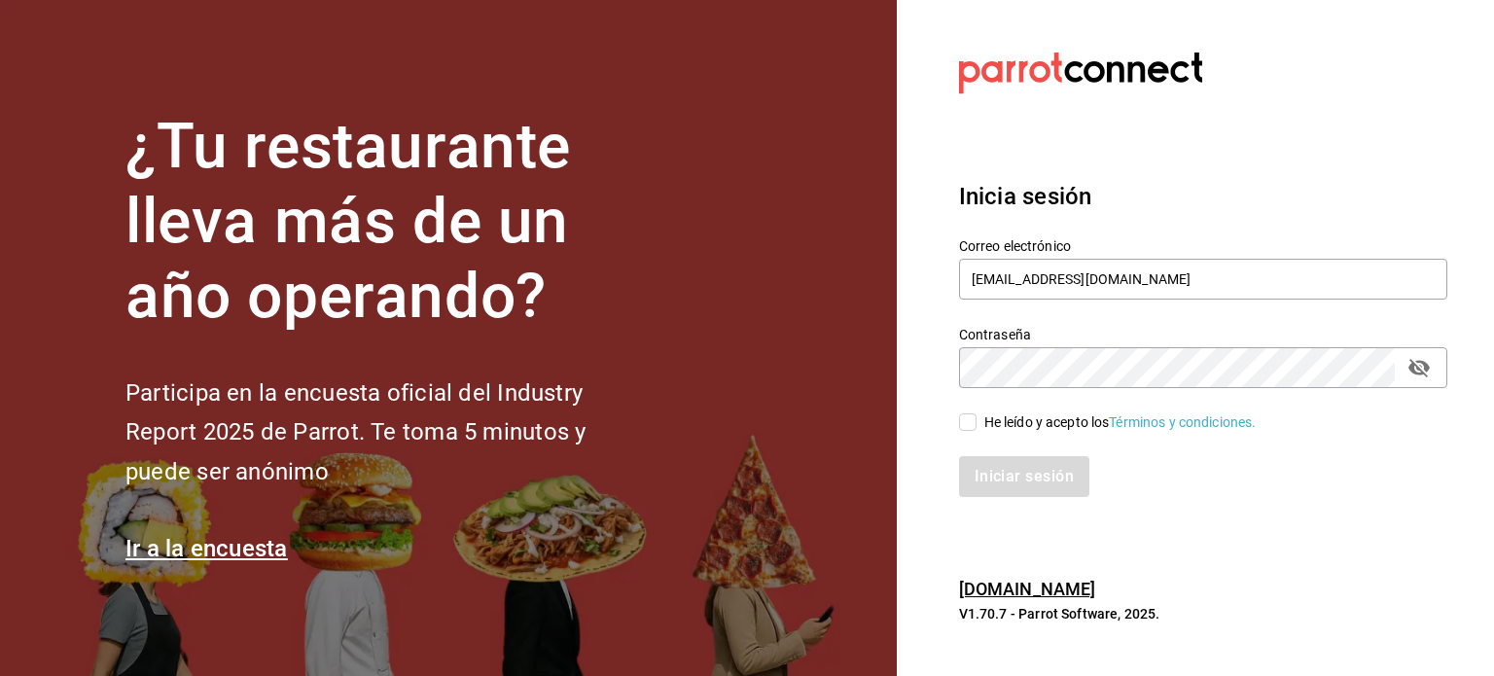
click at [1004, 418] on div "He leído y acepto los Términos y condiciones." at bounding box center [1120, 422] width 272 height 20
click at [976, 418] on input "He leído y acepto los Términos y condiciones." at bounding box center [968, 422] width 18 height 18
checkbox input "true"
click at [1009, 457] on button "Iniciar sesión" at bounding box center [1025, 476] width 132 height 41
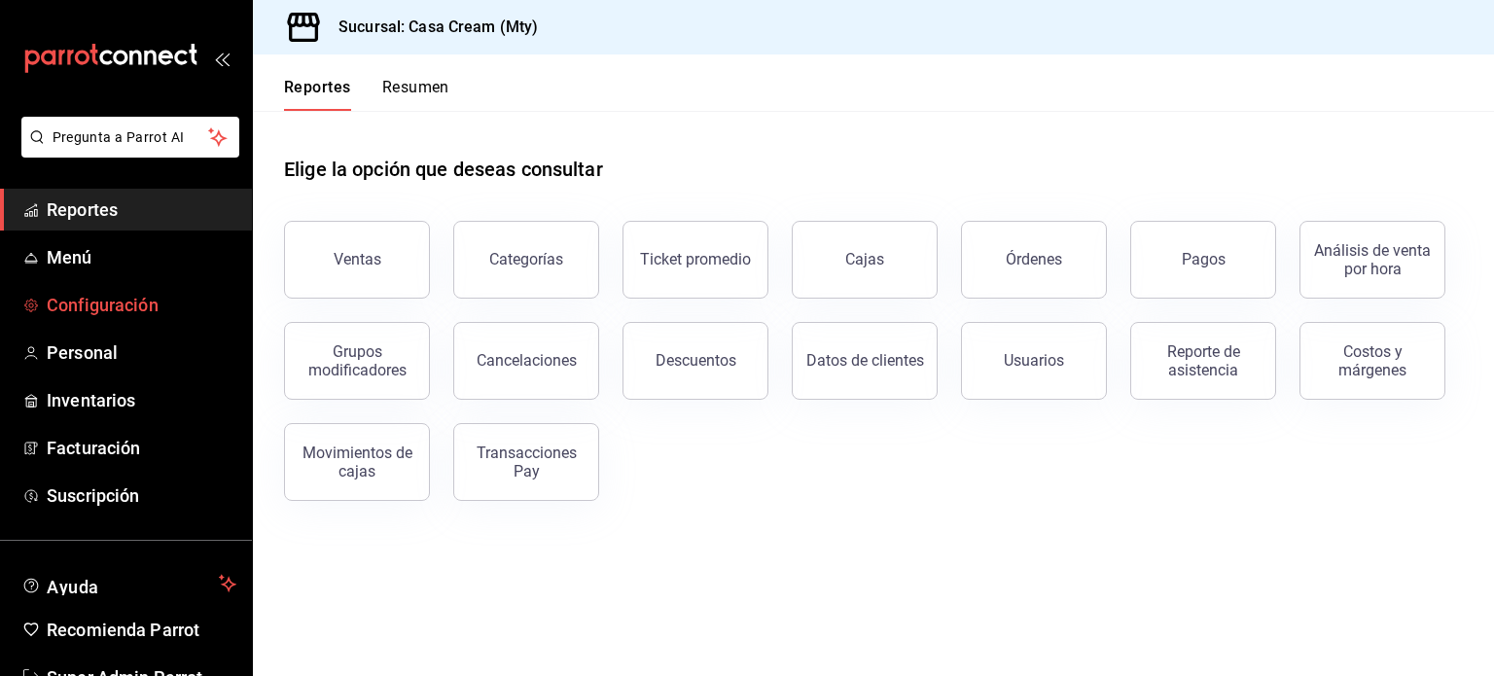
click at [91, 316] on span "Configuración" at bounding box center [142, 305] width 190 height 26
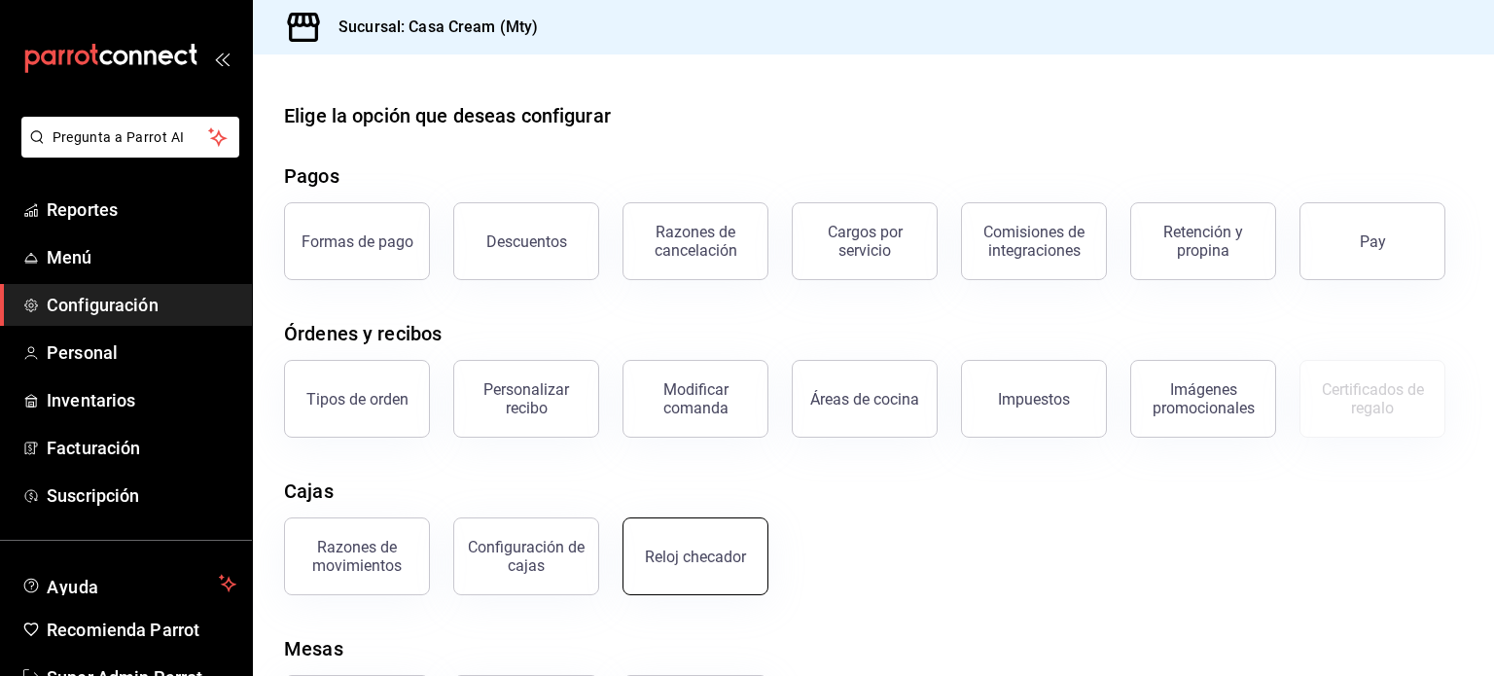
click at [718, 534] on button "Reloj checador" at bounding box center [695, 556] width 146 height 78
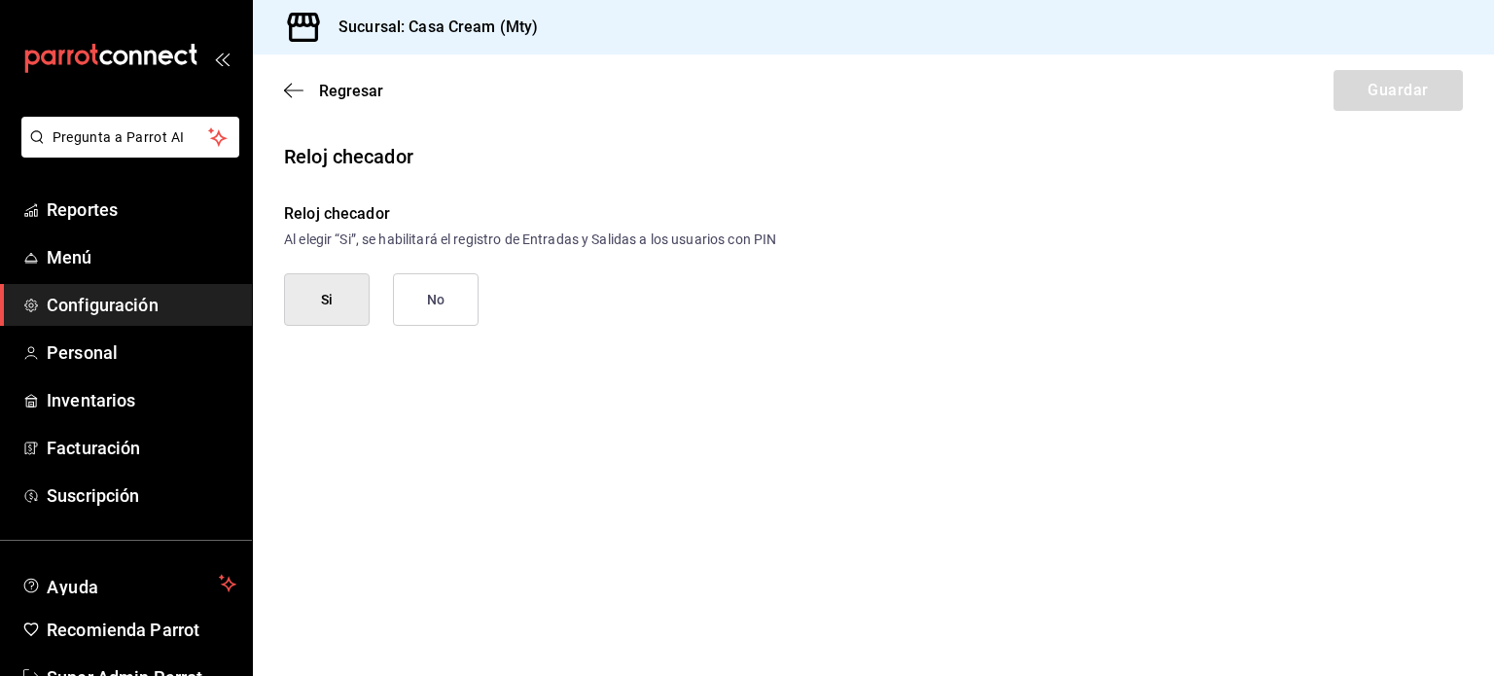
click at [424, 283] on button "No" at bounding box center [436, 299] width 86 height 53
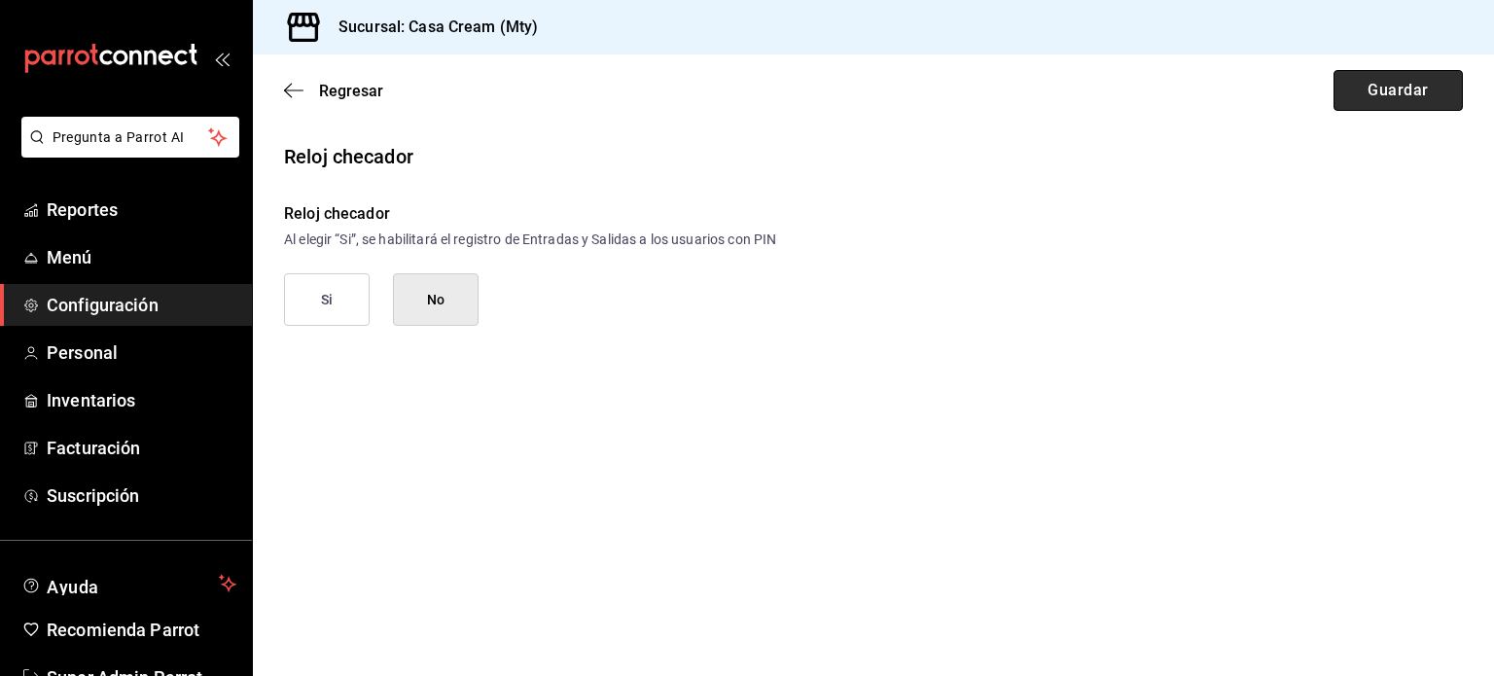
click at [1406, 81] on button "Guardar" at bounding box center [1397, 90] width 129 height 41
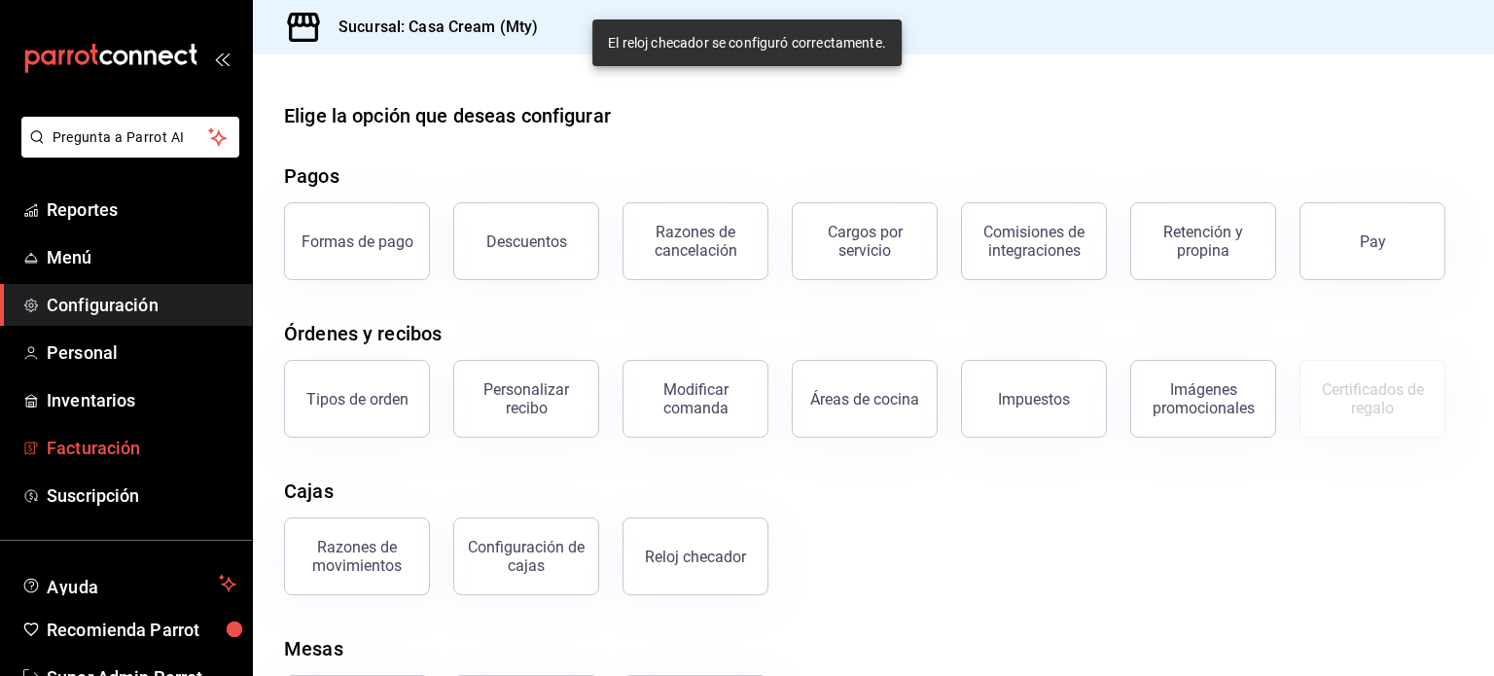
scroll to position [57, 0]
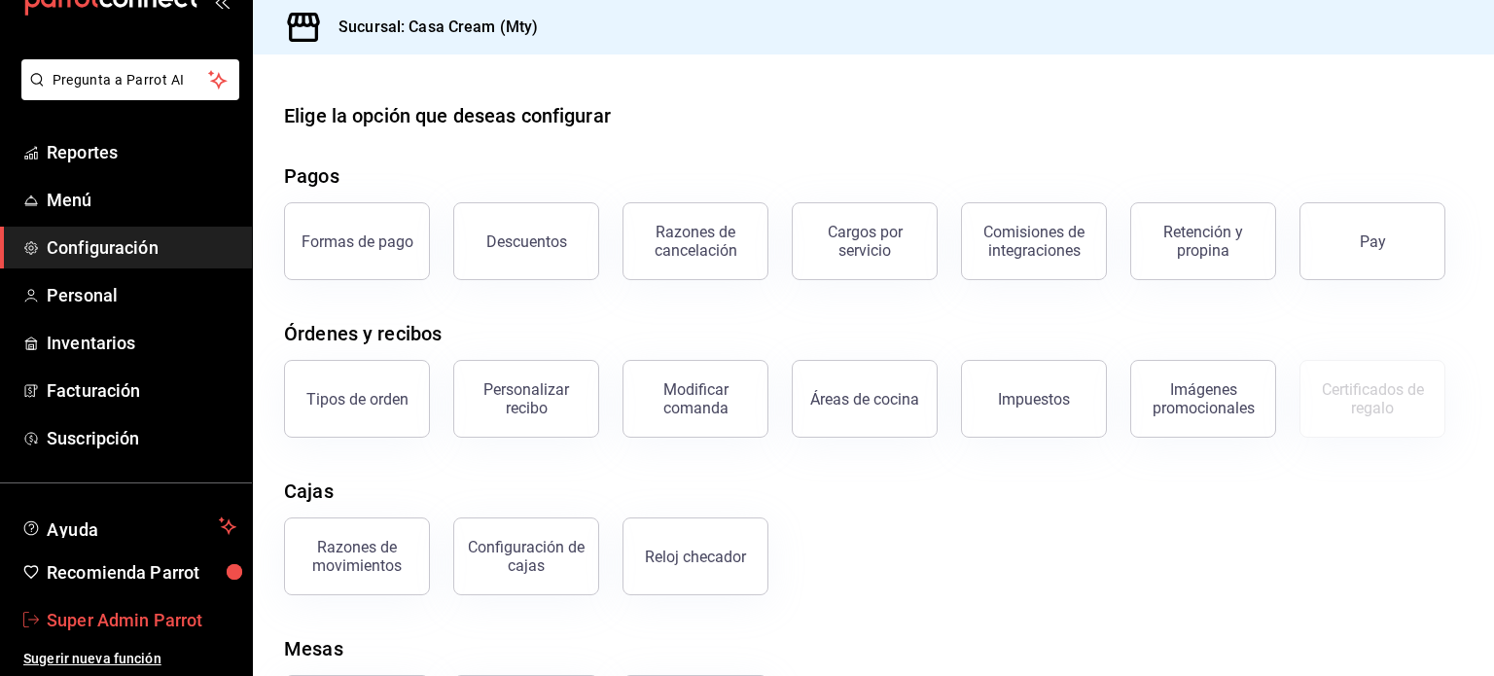
click at [118, 624] on span "Super Admin Parrot" at bounding box center [142, 620] width 190 height 26
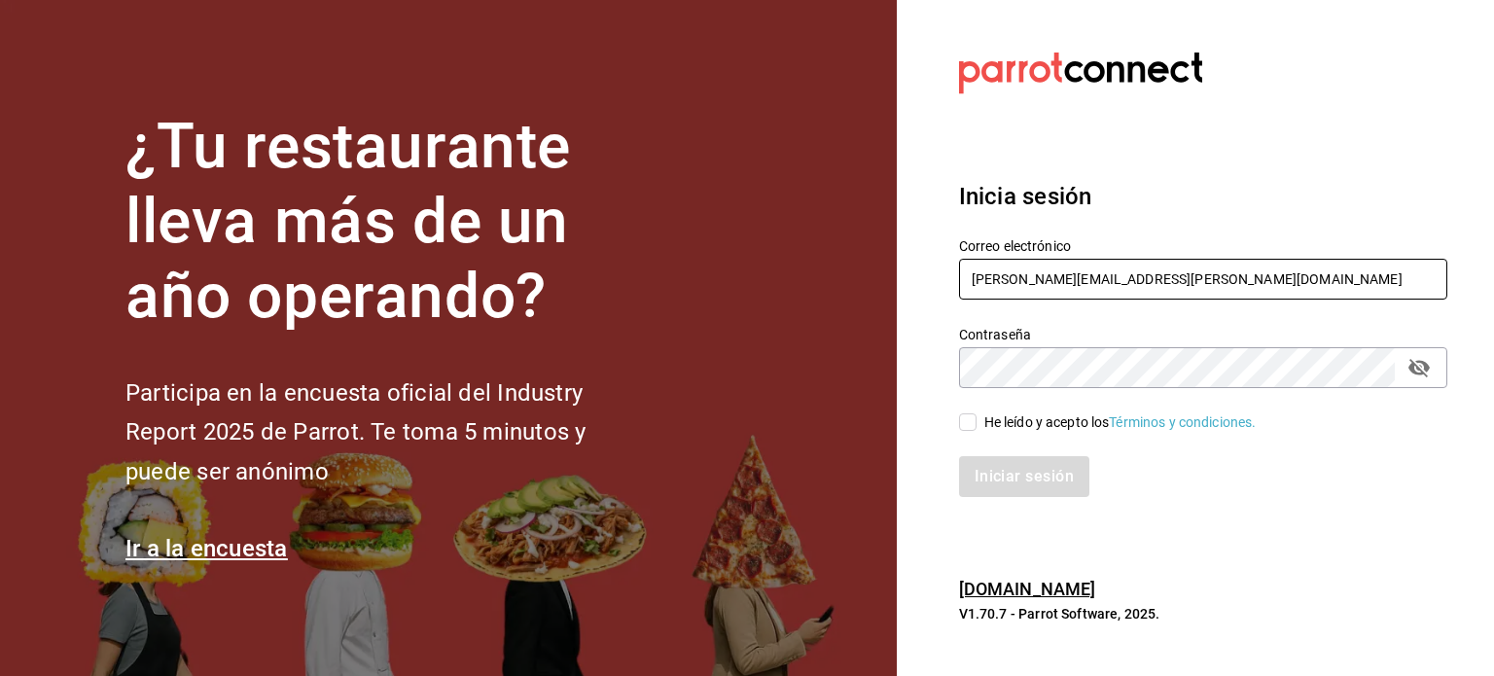
click at [996, 285] on input "[PERSON_NAME][EMAIL_ADDRESS][PERSON_NAME][DOMAIN_NAME]" at bounding box center [1203, 279] width 488 height 41
paste input "[EMAIL_ADDRESS][DOMAIN_NAME]"
type input "[EMAIL_ADDRESS][DOMAIN_NAME]"
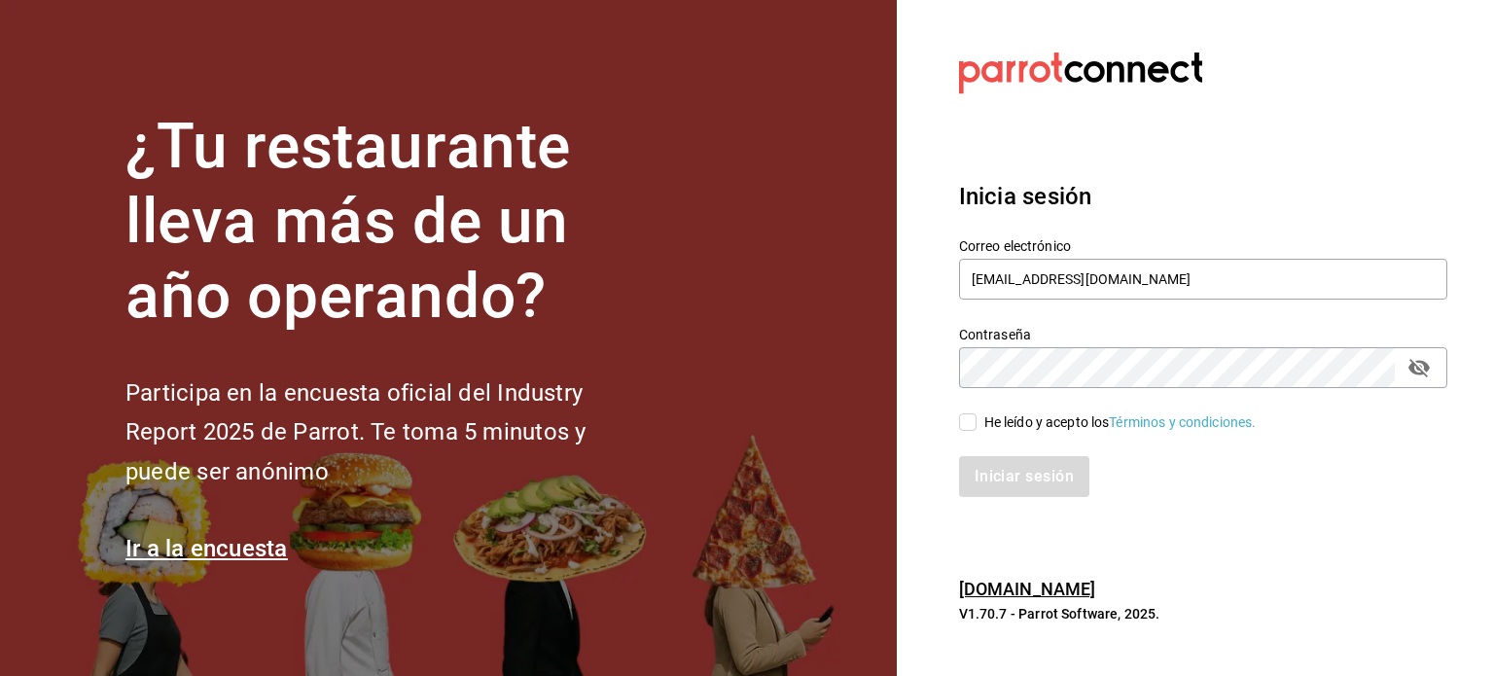
click at [1010, 412] on div "He leído y acepto los Términos y condiciones." at bounding box center [1120, 422] width 272 height 20
click at [976, 413] on input "He leído y acepto los Términos y condiciones." at bounding box center [968, 422] width 18 height 18
checkbox input "true"
click at [1010, 485] on button "Iniciar sesión" at bounding box center [1025, 476] width 132 height 41
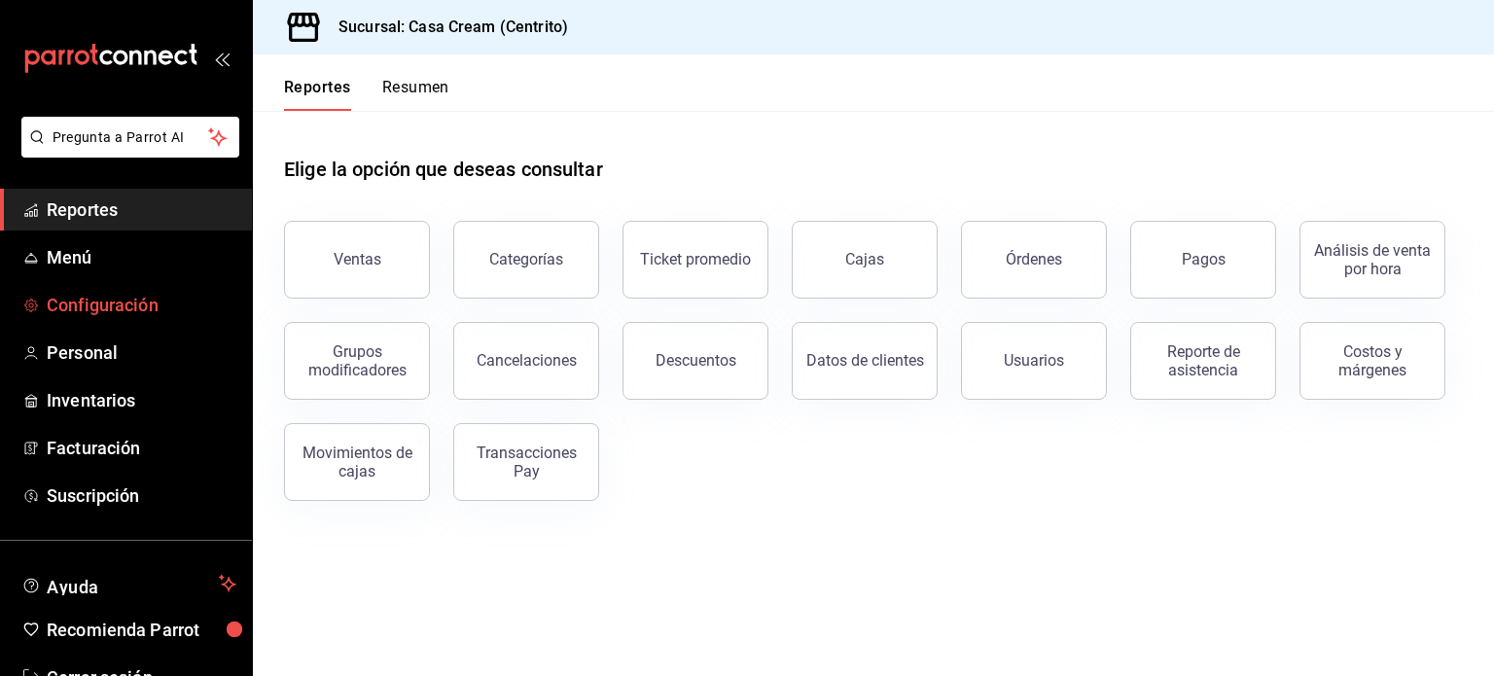
click at [89, 302] on span "Configuración" at bounding box center [142, 305] width 190 height 26
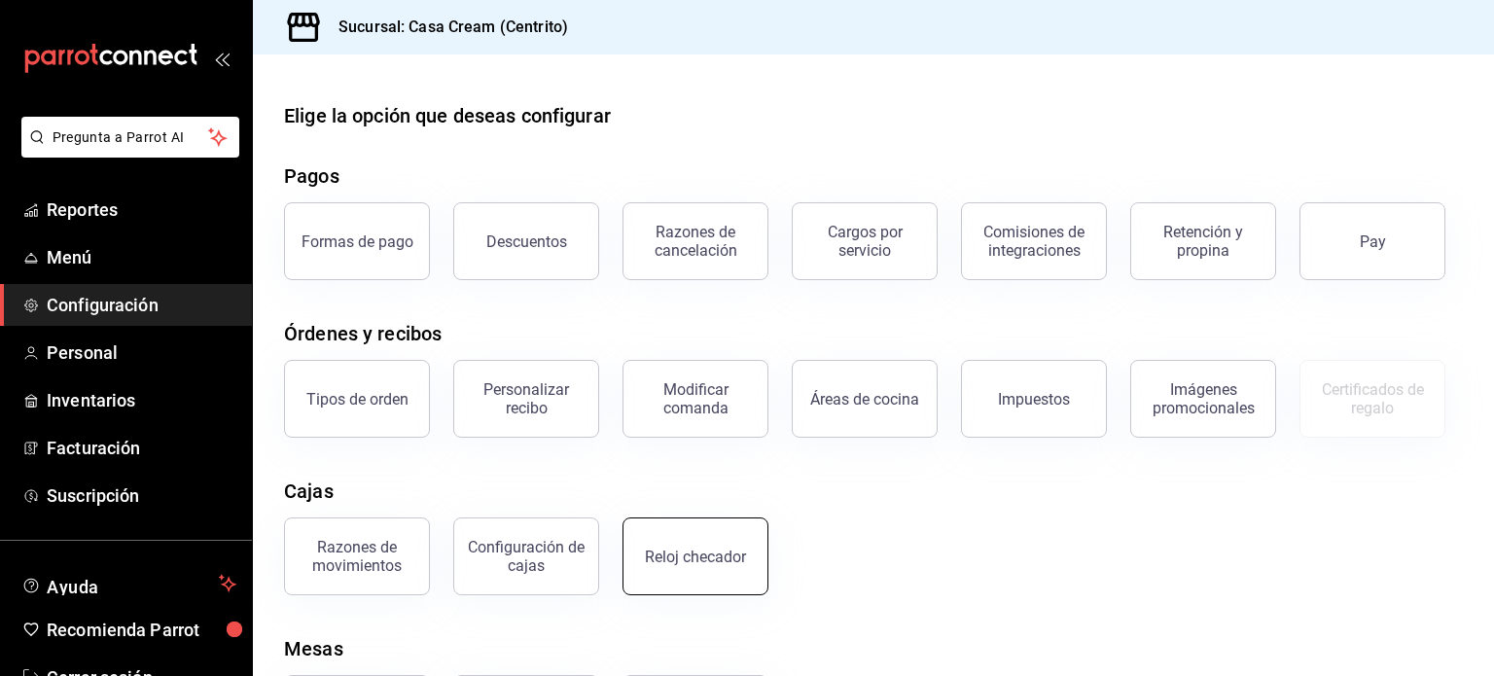
click at [678, 552] on div "Reloj checador" at bounding box center [695, 557] width 101 height 18
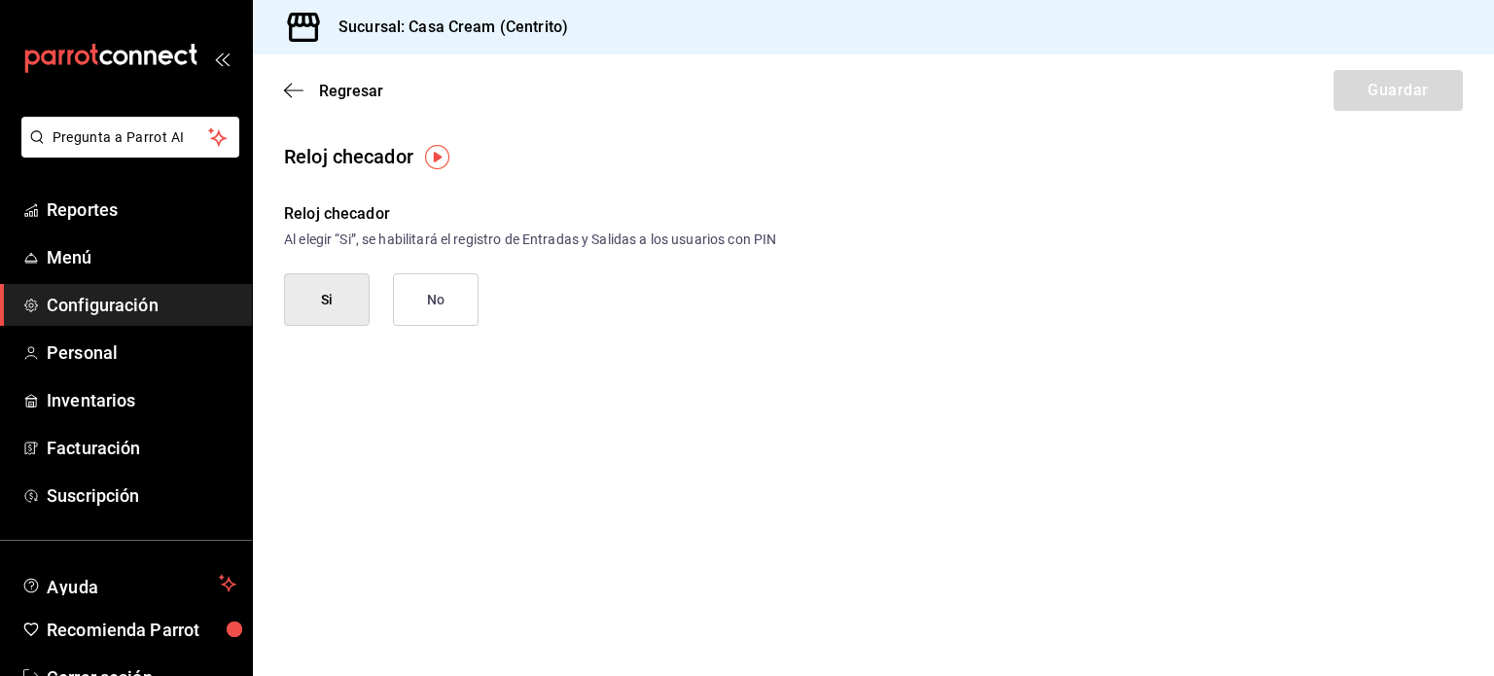
click at [418, 313] on button "No" at bounding box center [436, 299] width 86 height 53
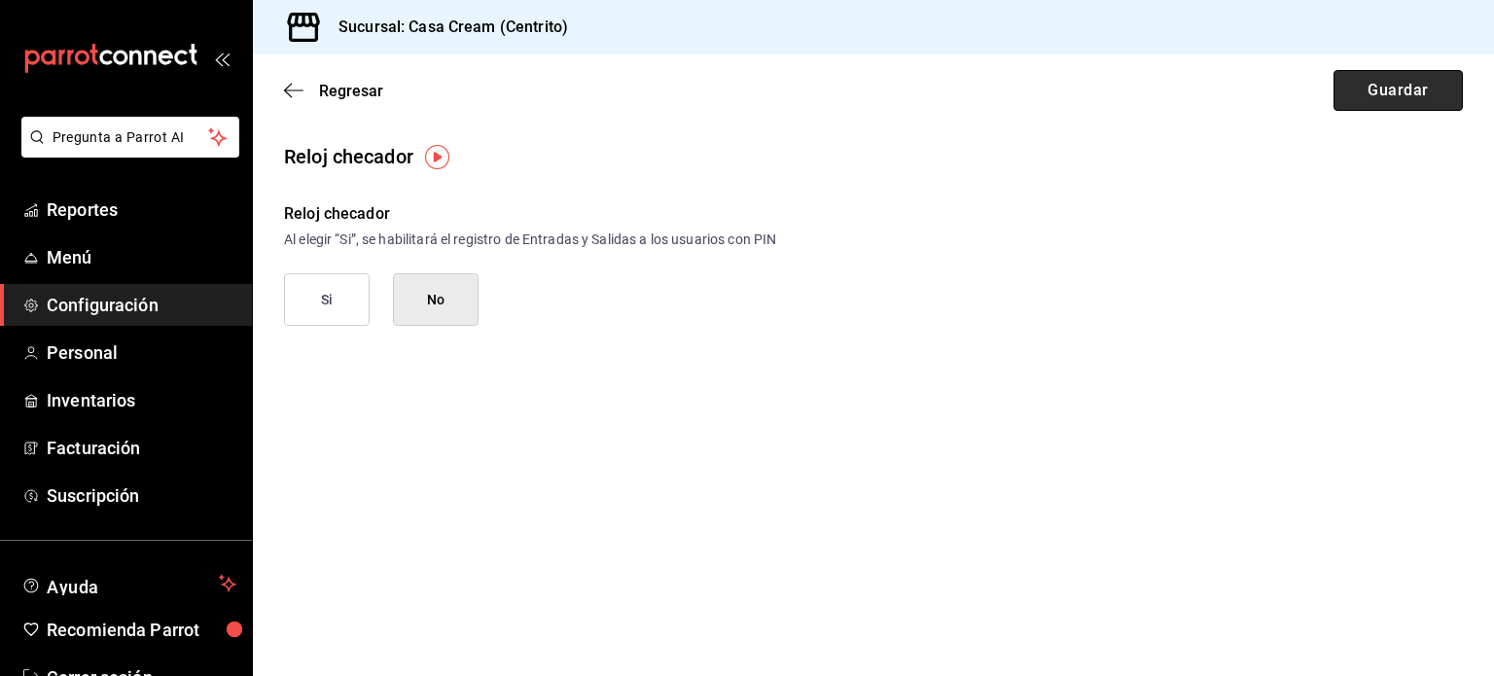
click at [1397, 99] on button "Guardar" at bounding box center [1397, 90] width 129 height 41
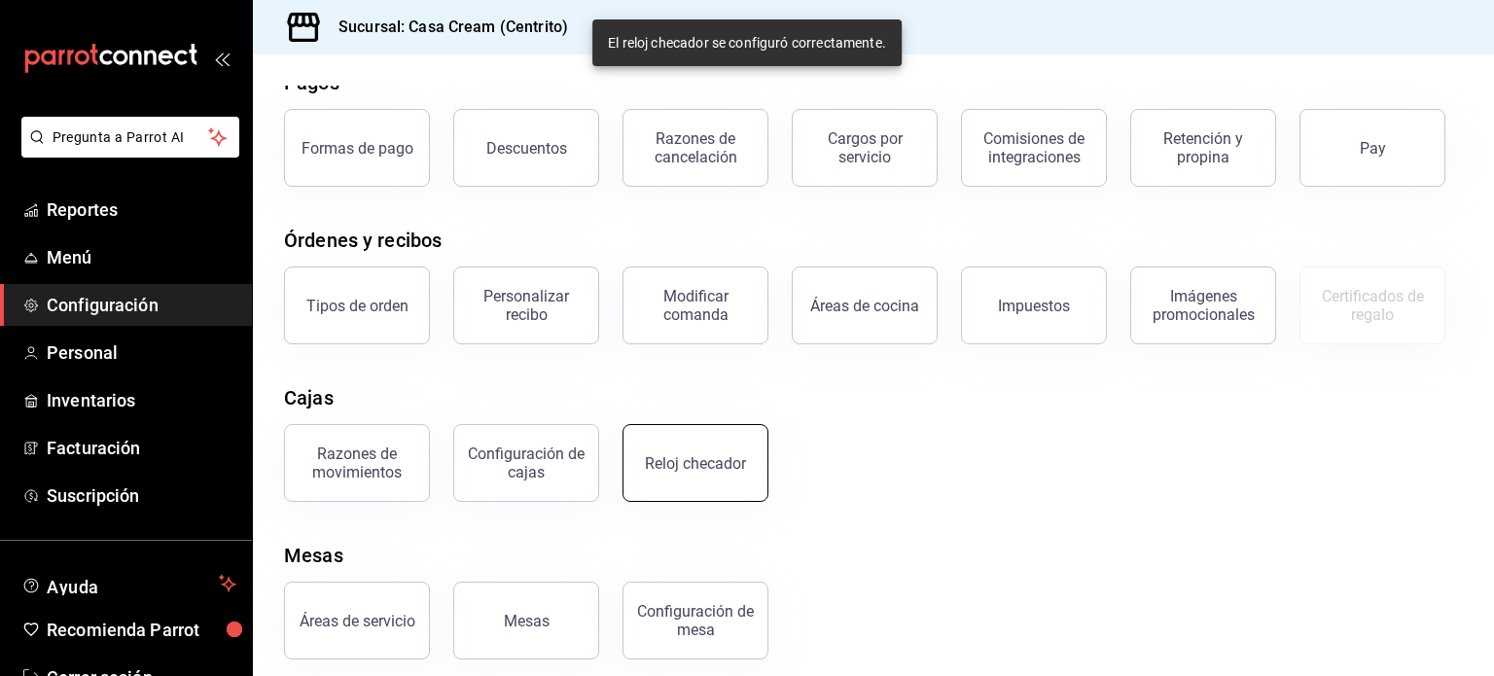
scroll to position [108, 0]
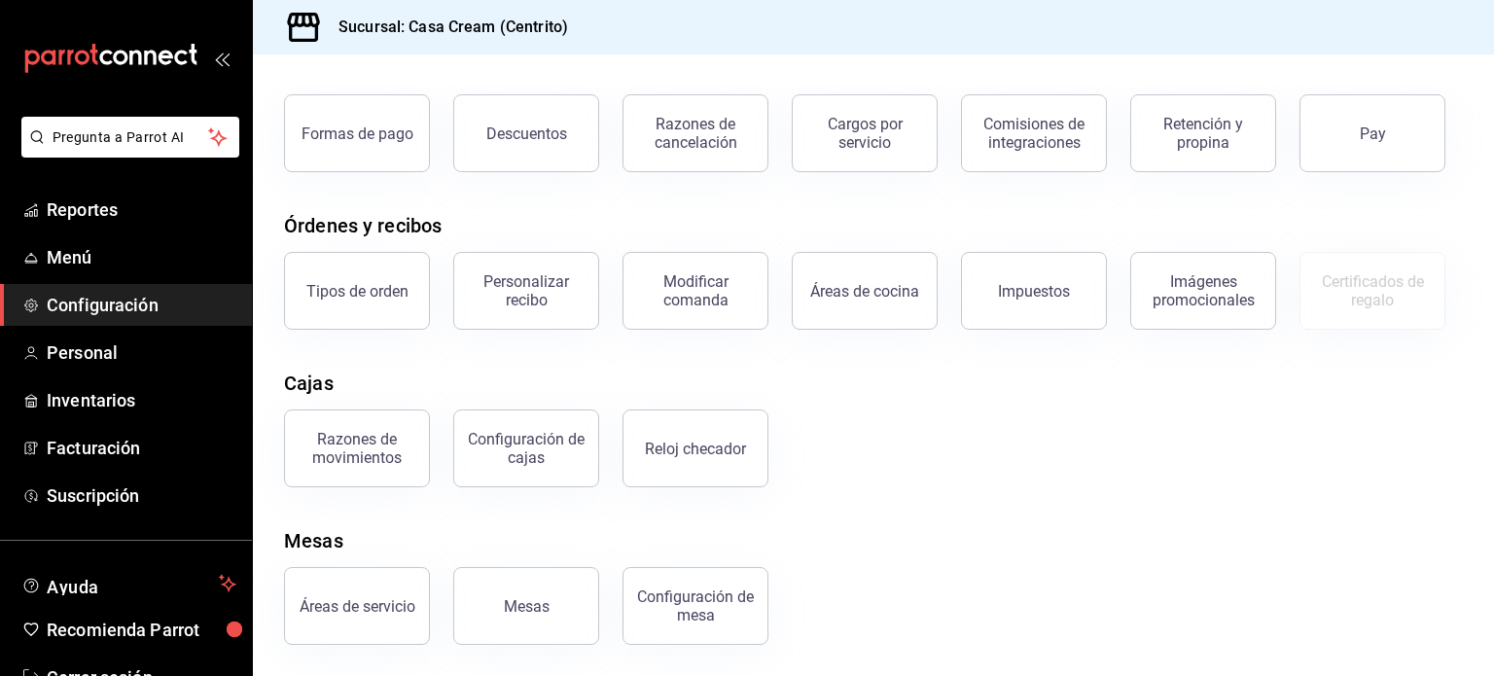
click at [34, 33] on div "mailbox folders" at bounding box center [126, 58] width 252 height 117
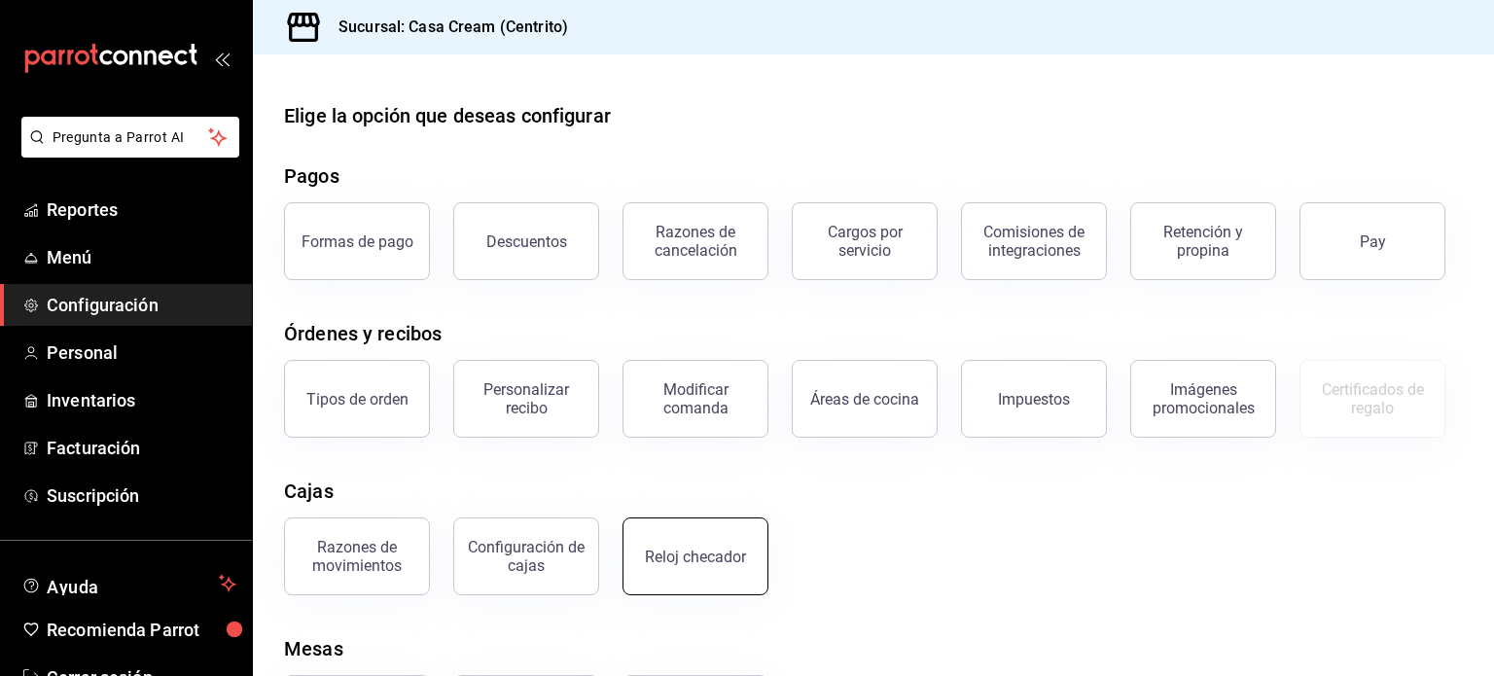
click at [702, 567] on button "Reloj checador" at bounding box center [695, 556] width 146 height 78
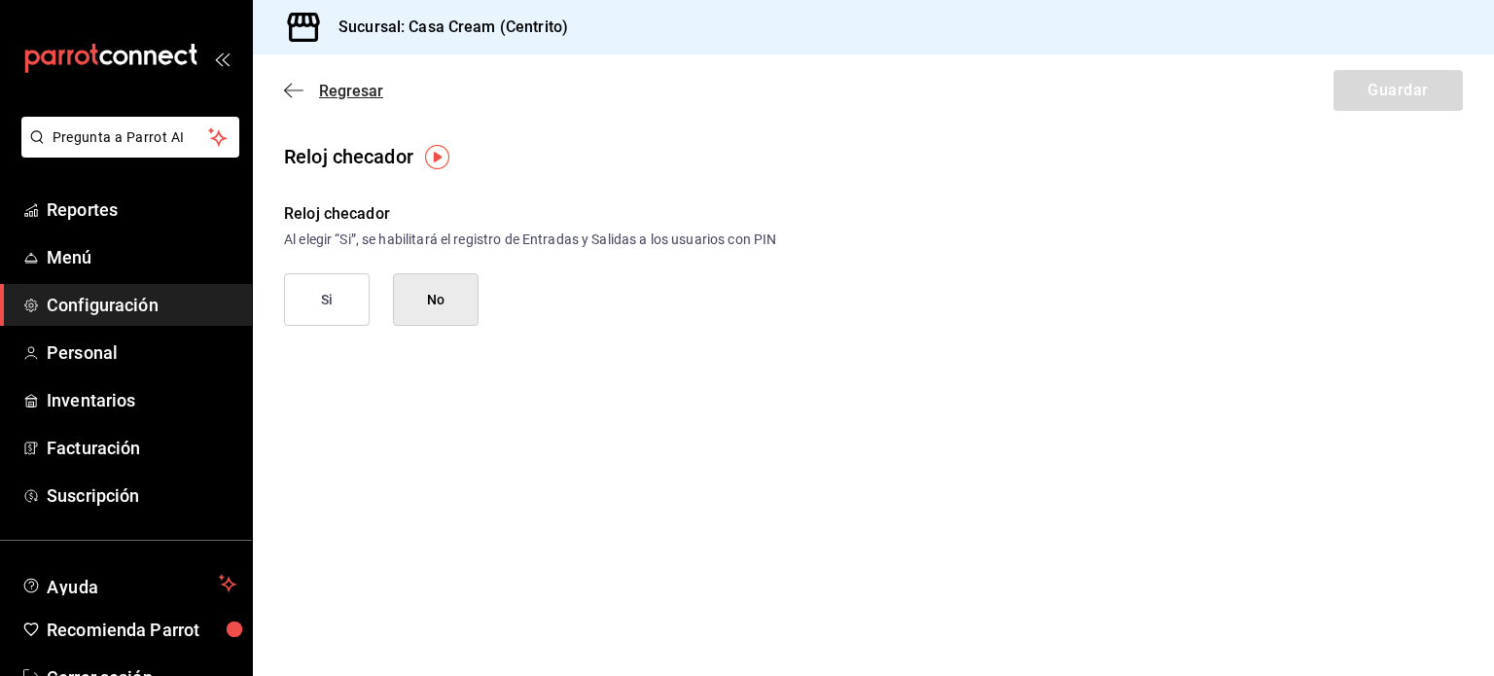
click at [284, 92] on icon "button" at bounding box center [293, 91] width 19 height 18
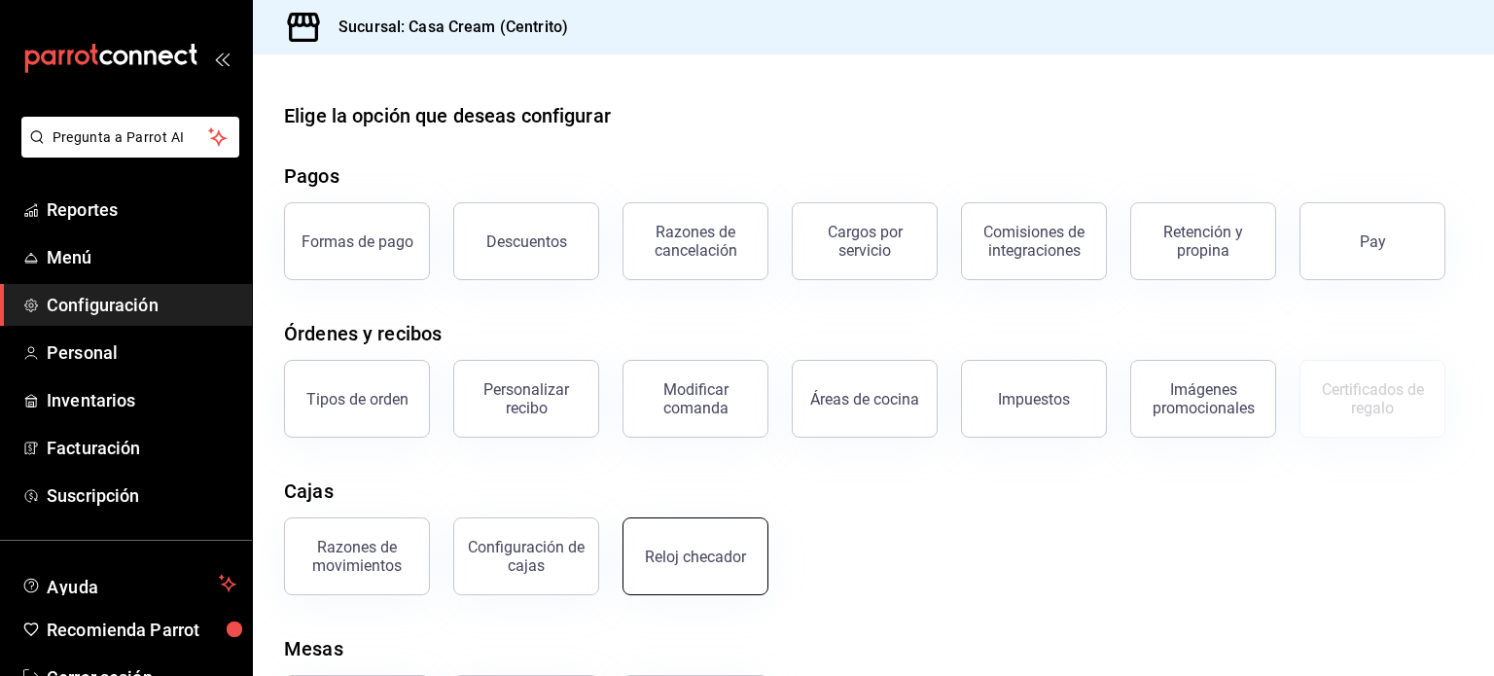
click at [731, 542] on button "Reloj checador" at bounding box center [695, 556] width 146 height 78
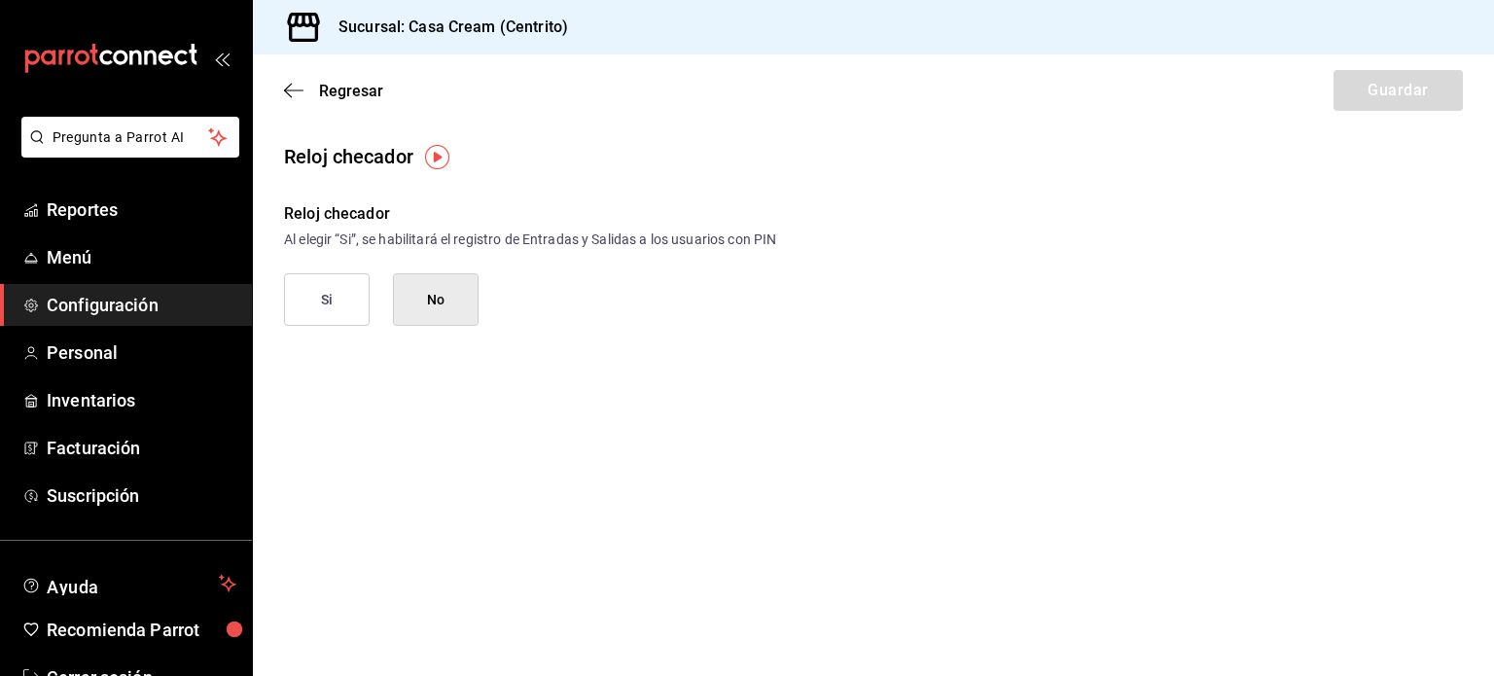
click at [326, 297] on button "Si" at bounding box center [327, 299] width 86 height 53
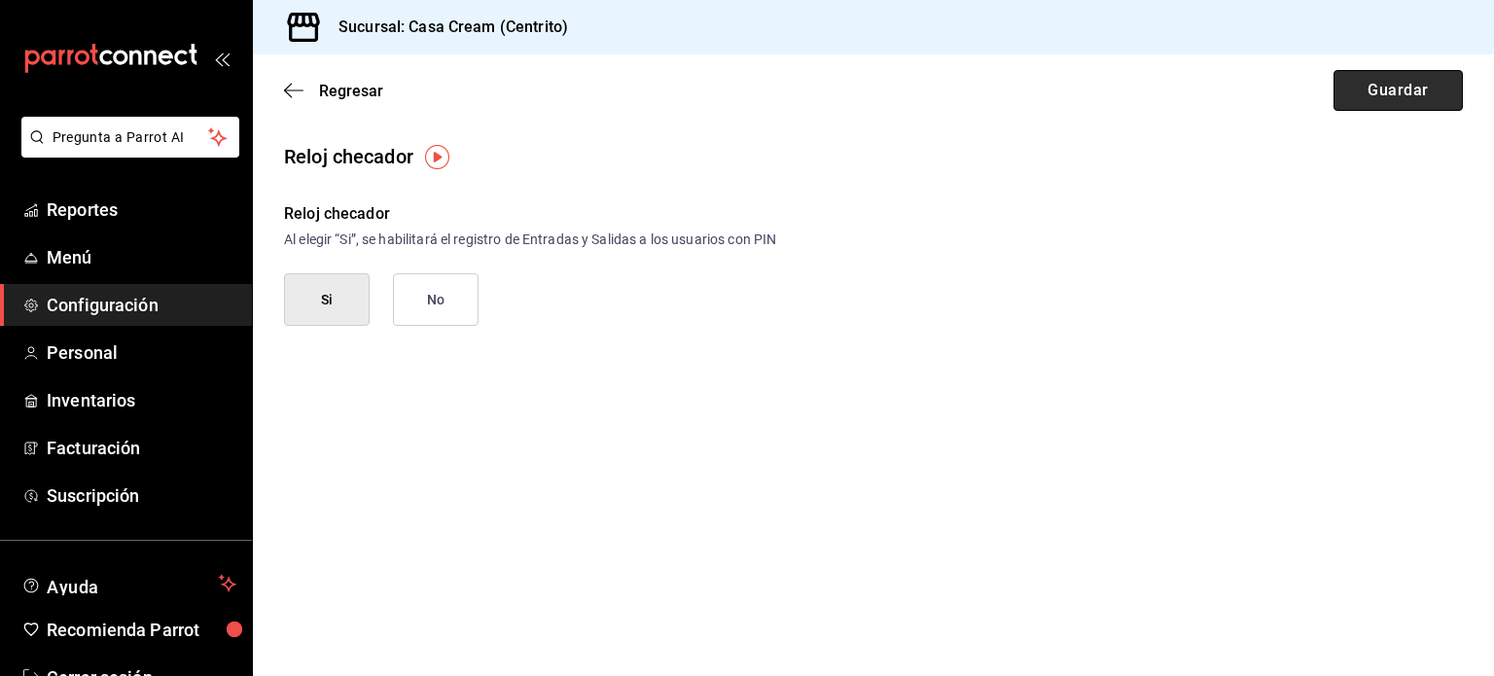
click at [1362, 82] on button "Guardar" at bounding box center [1397, 90] width 129 height 41
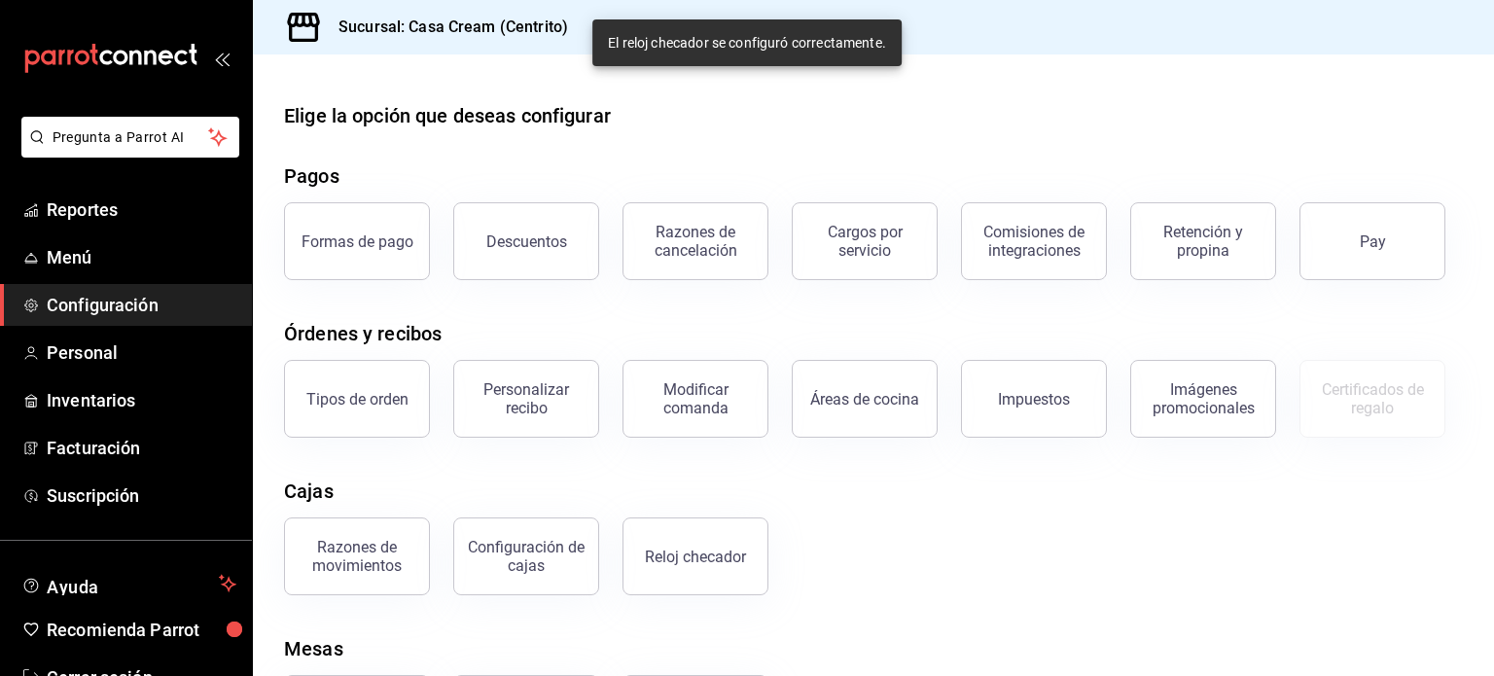
click at [0, 4] on div "mailbox folders" at bounding box center [126, 58] width 252 height 117
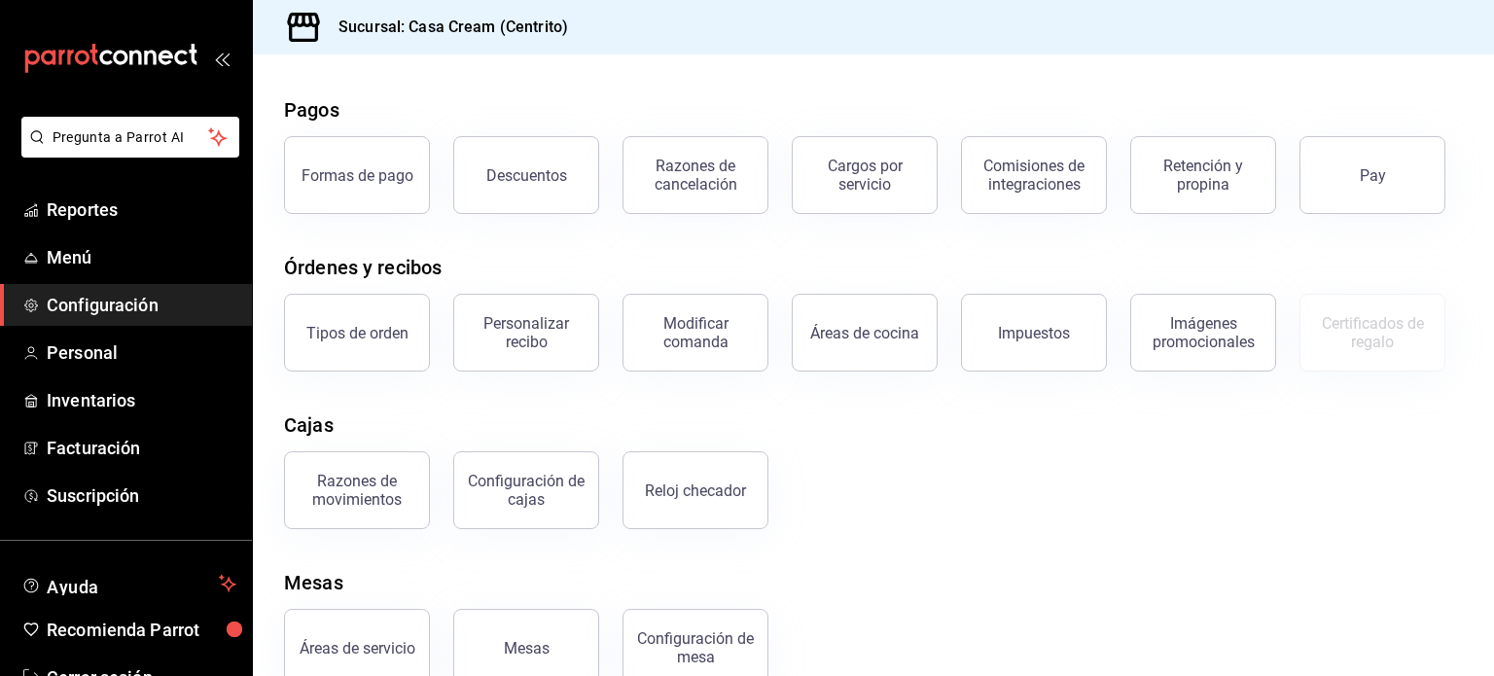
scroll to position [73, 0]
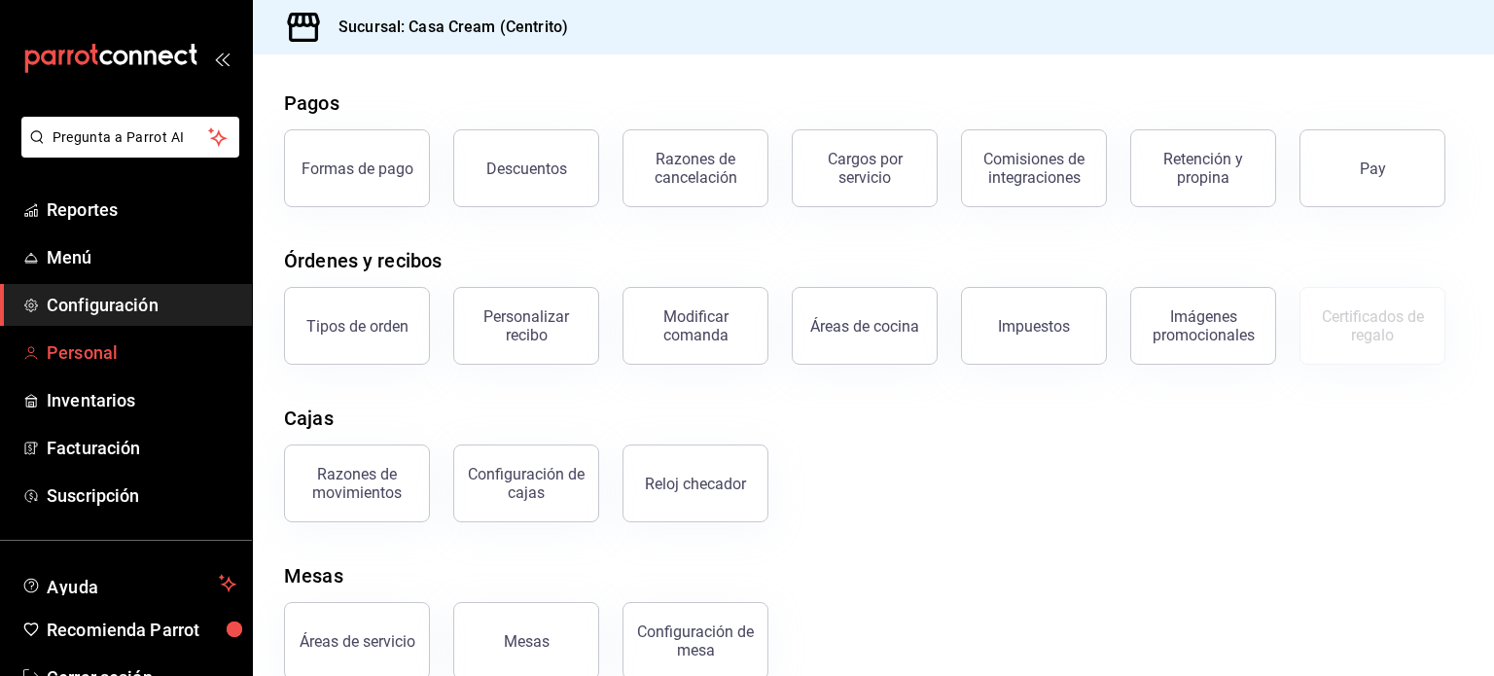
click at [112, 337] on link "Personal" at bounding box center [126, 353] width 252 height 42
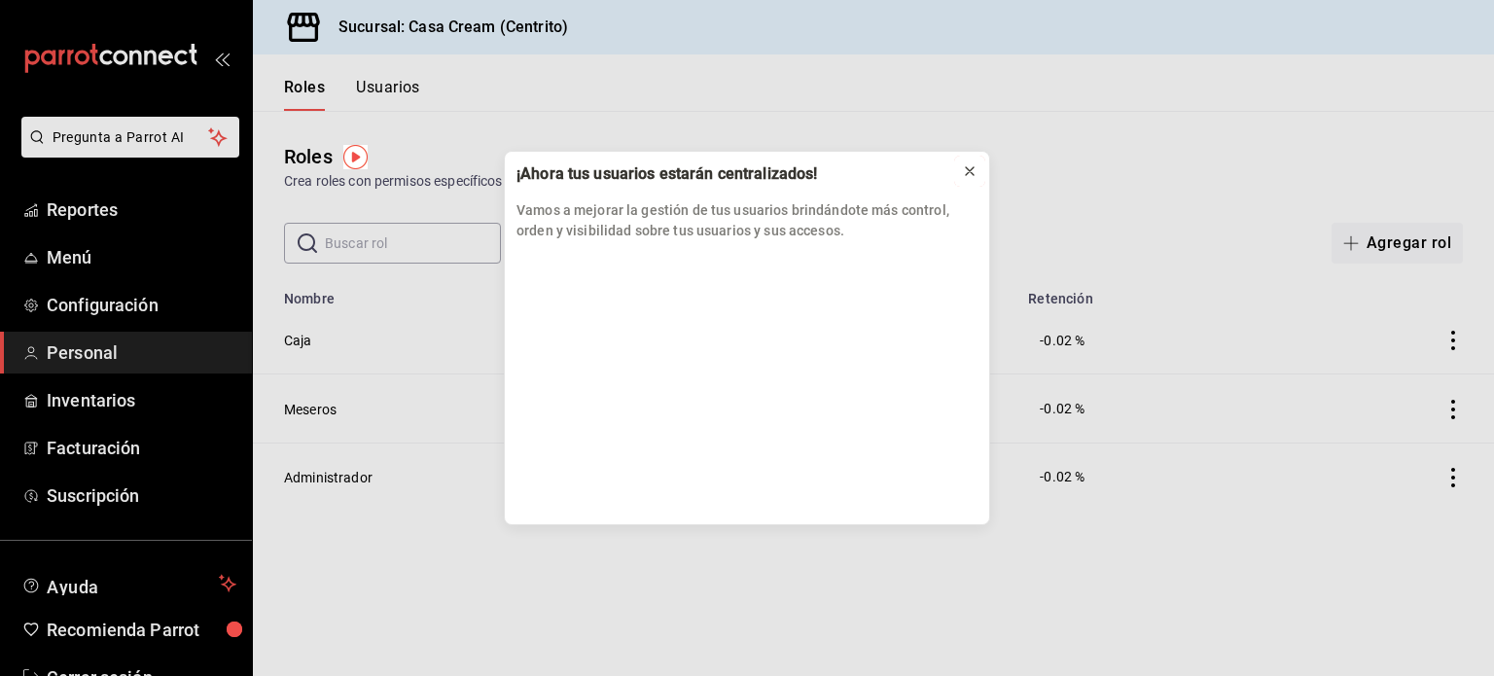
click at [969, 165] on icon at bounding box center [970, 171] width 16 height 16
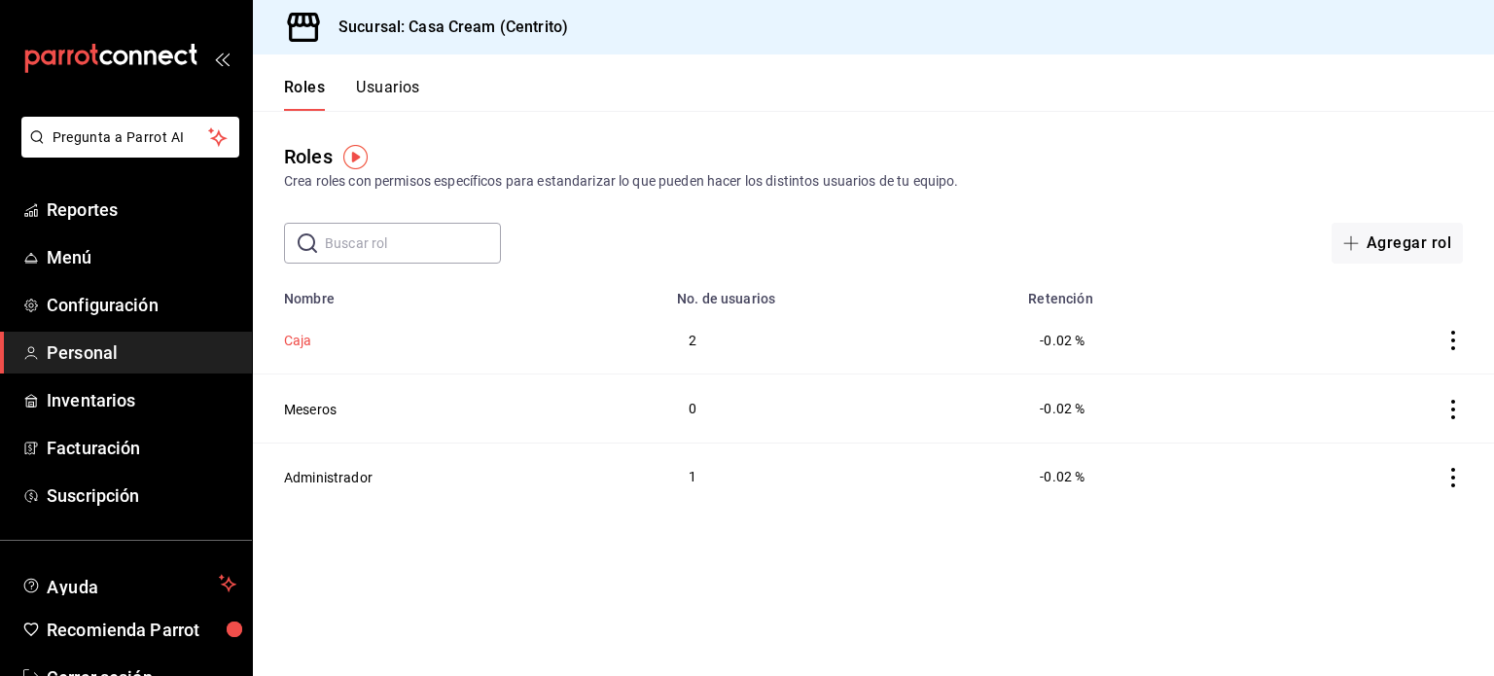
click at [296, 348] on button "Caja" at bounding box center [298, 340] width 28 height 19
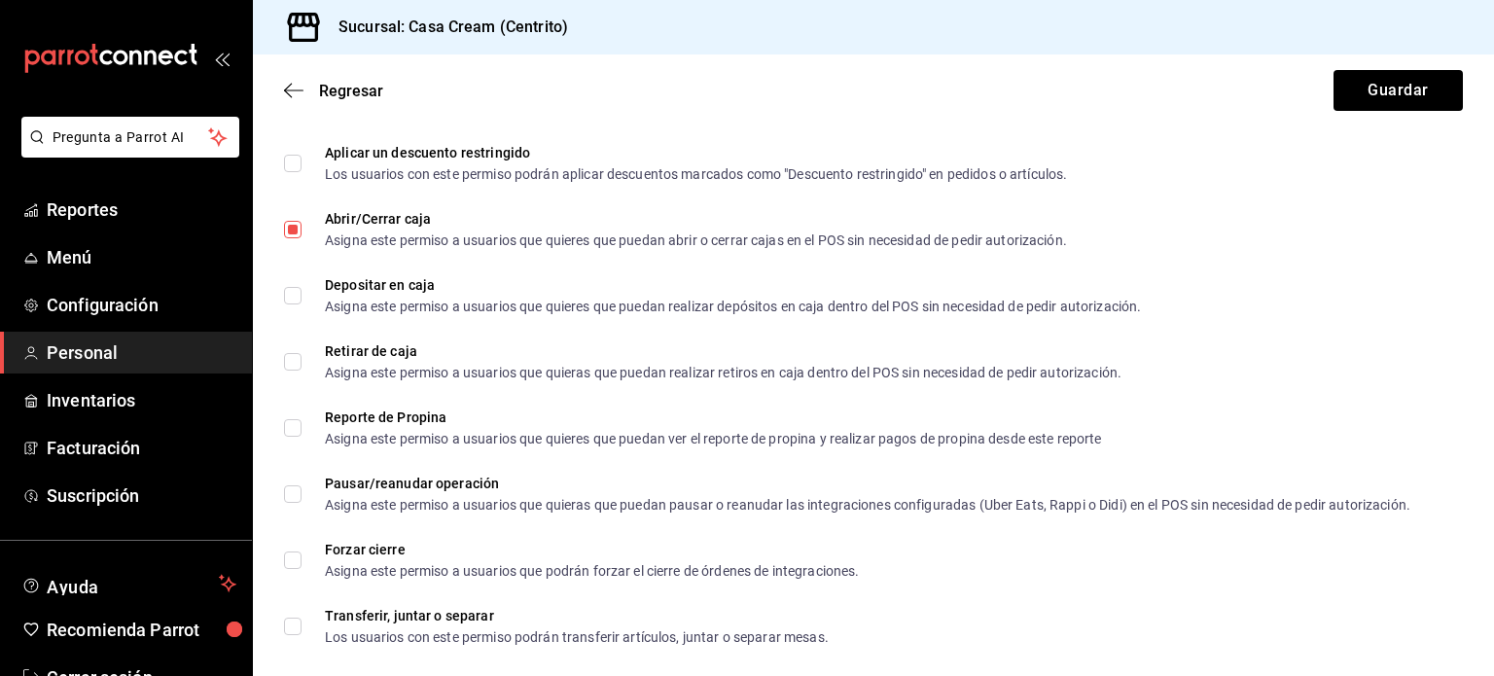
scroll to position [1797, 0]
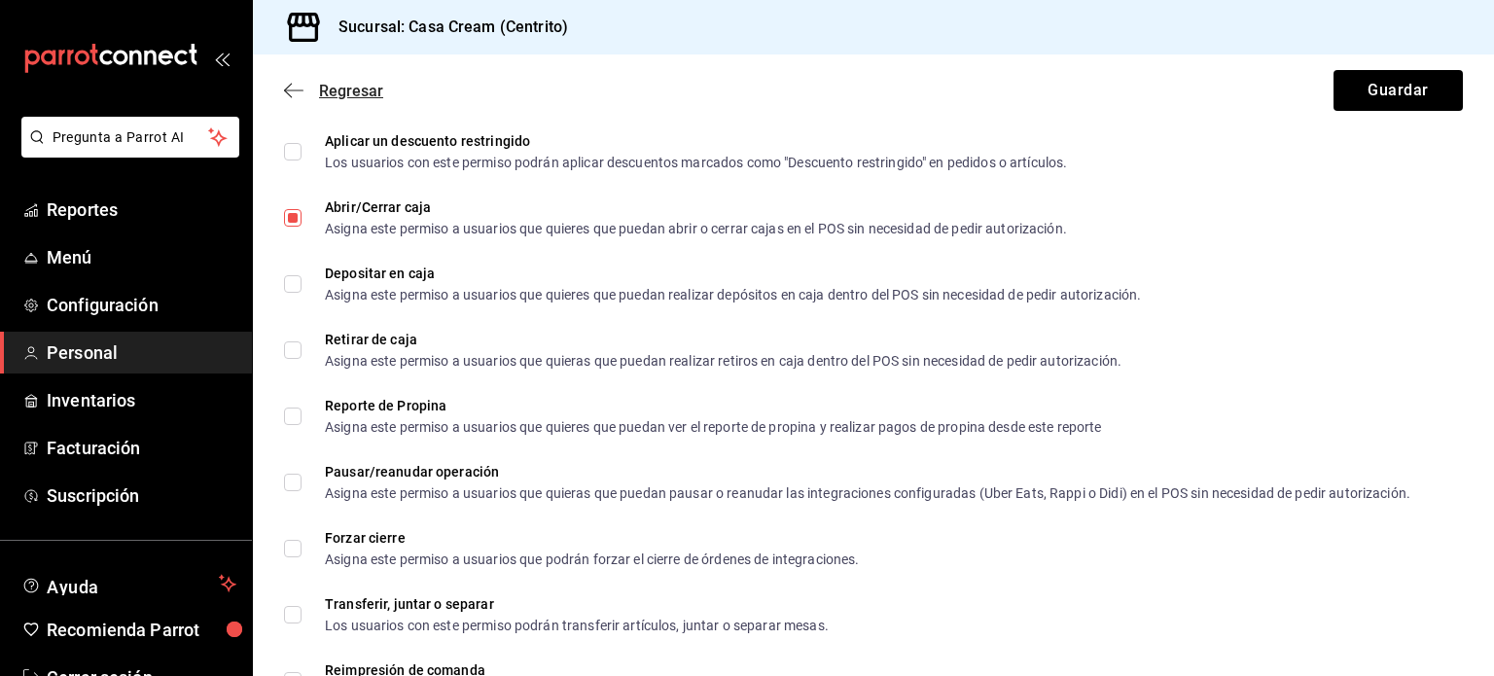
click at [298, 94] on icon "button" at bounding box center [293, 91] width 19 height 18
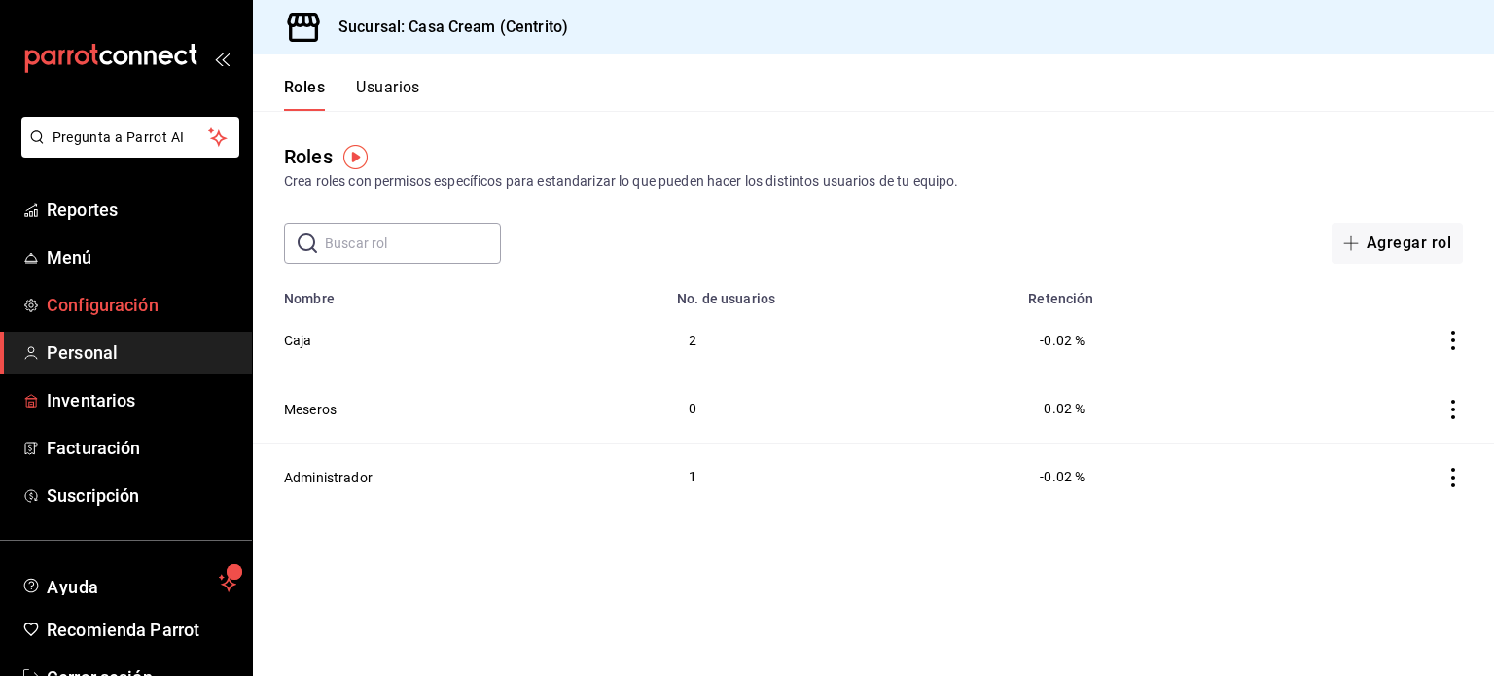
scroll to position [57, 0]
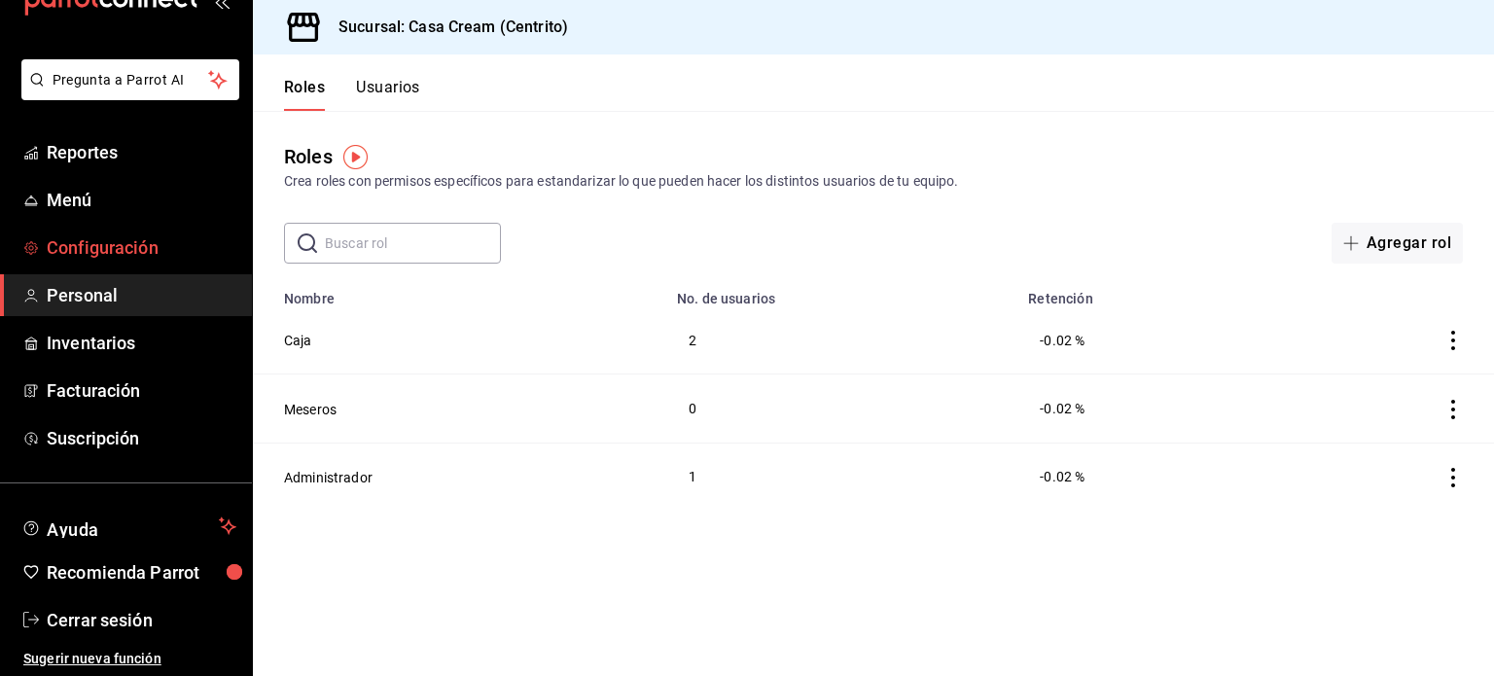
click at [101, 244] on span "Configuración" at bounding box center [142, 247] width 190 height 26
